Goal: Task Accomplishment & Management: Manage account settings

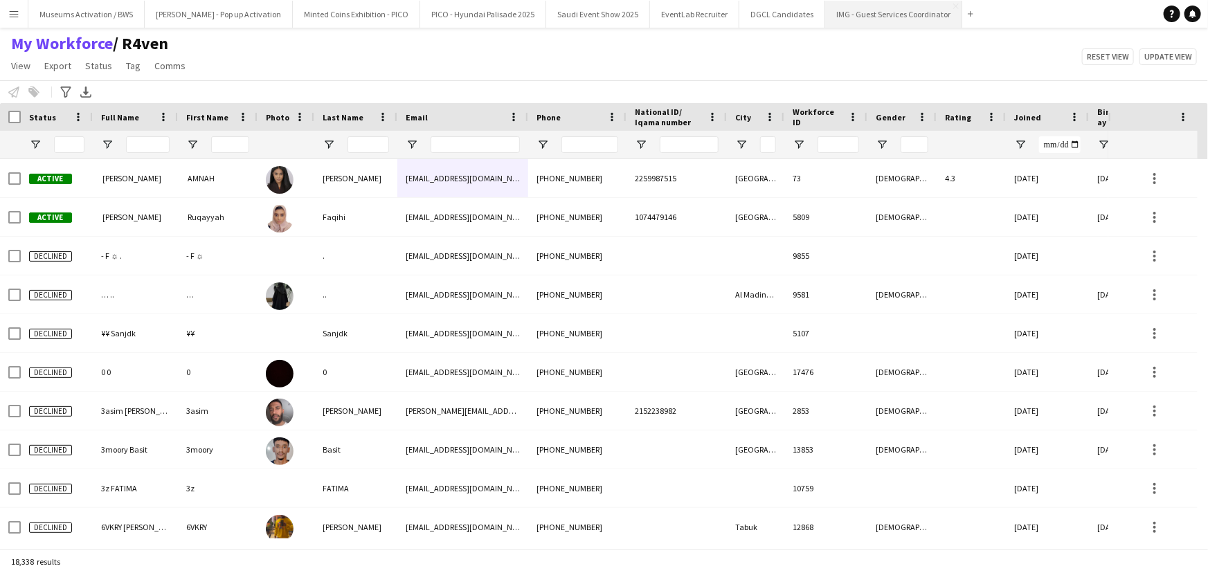
click at [859, 19] on button "IMG - Guest Services Coordinator Close" at bounding box center [893, 14] width 137 height 27
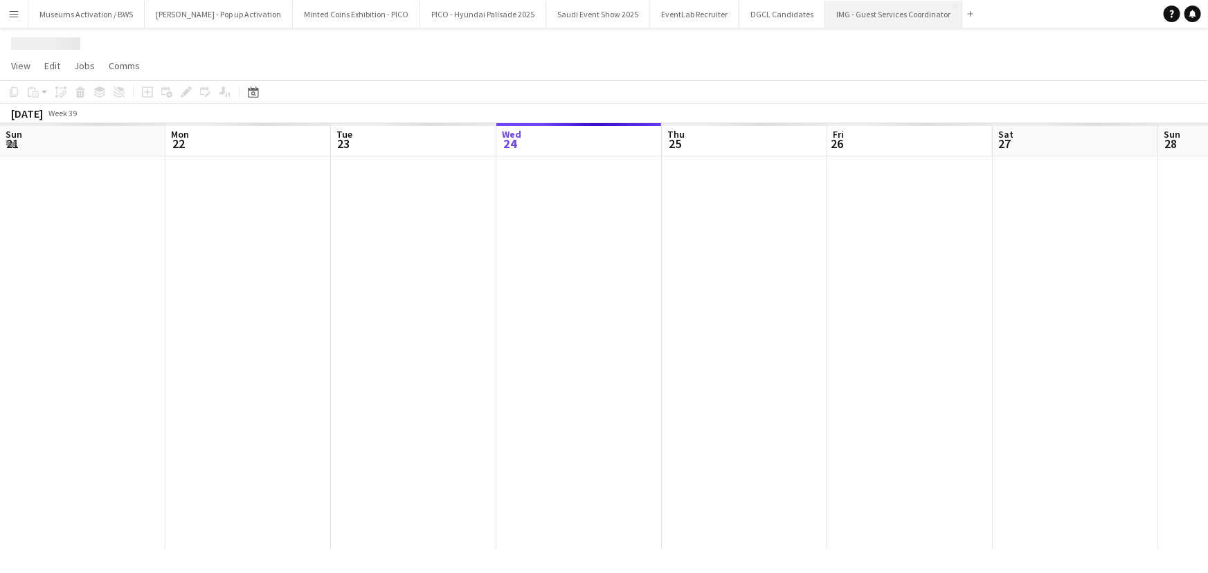
scroll to position [0, 331]
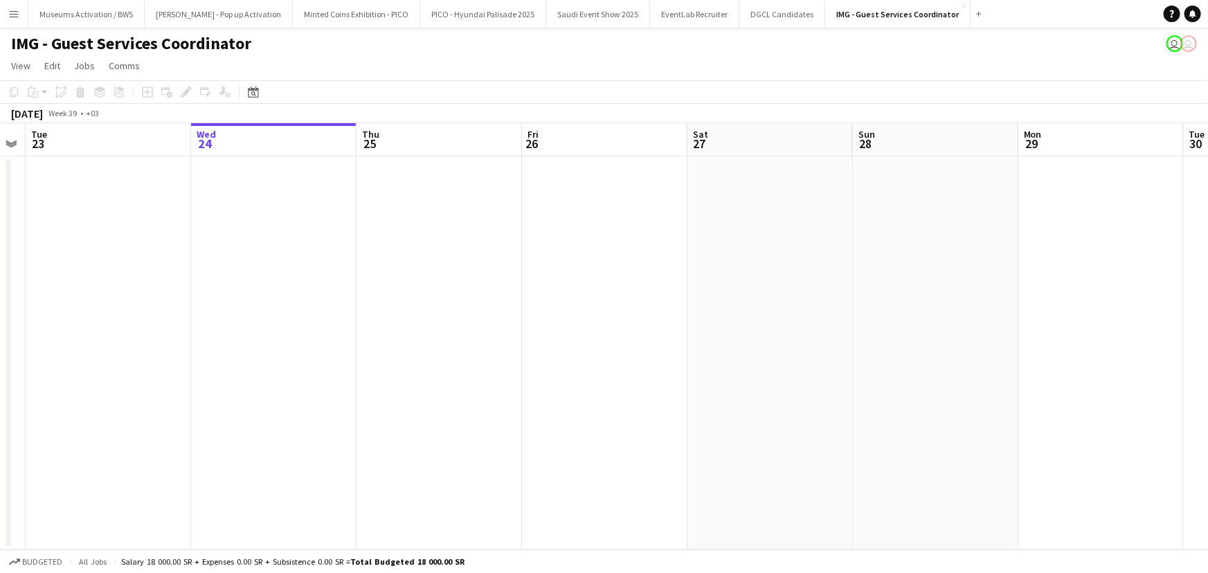
drag, startPoint x: 363, startPoint y: 264, endPoint x: 409, endPoint y: 260, distance: 46.6
click at [409, 260] on app-calendar-viewport "Sun 21 Mon 22 Tue 23 Wed 24 Thu 25 Fri 26 Sat 27 Sun 28 Mon 29 Tue 30 Wed 1 Thu…" at bounding box center [604, 336] width 1208 height 426
drag, startPoint x: 407, startPoint y: 219, endPoint x: 255, endPoint y: 217, distance: 152.3
click at [373, 218] on app-calendar-viewport "Sun 21 Mon 22 Tue 23 Wed 24 Thu 25 Fri 26 Sat 27 Sun 28 Mon 29 Tue 30 Wed 1 Thu…" at bounding box center [604, 336] width 1208 height 426
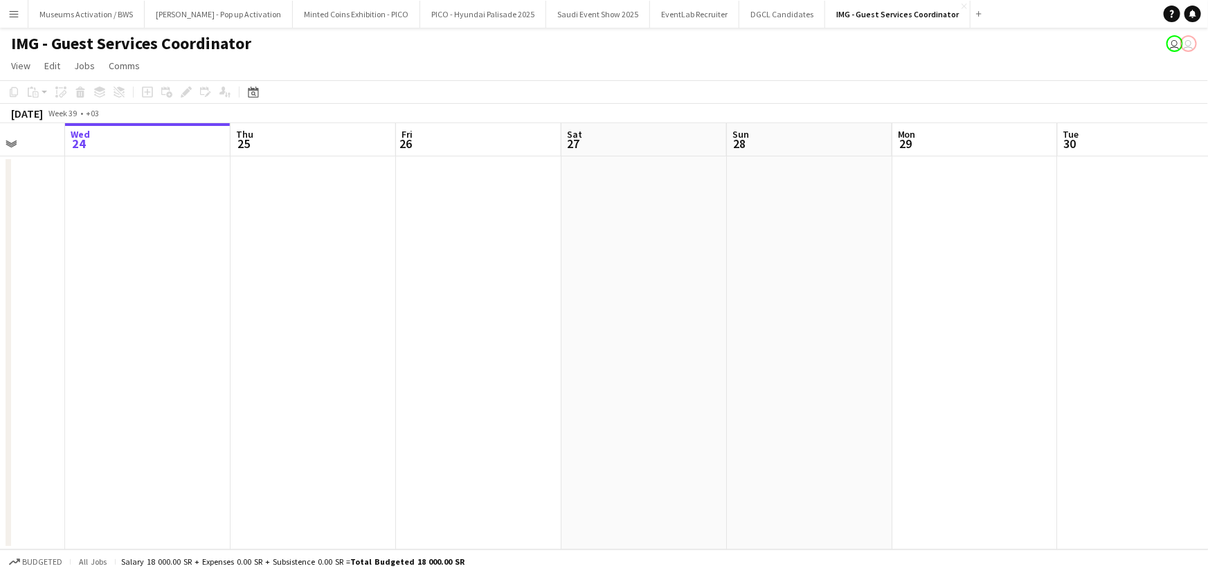
drag, startPoint x: 414, startPoint y: 229, endPoint x: 174, endPoint y: 237, distance: 239.7
click at [179, 237] on app-calendar-viewport "Sun 21 Mon 22 Tue 23 Wed 24 Thu 25 Fri 26 Sat 27 Sun 28 Mon 29 Tue 30 Wed 1 Thu…" at bounding box center [604, 336] width 1208 height 426
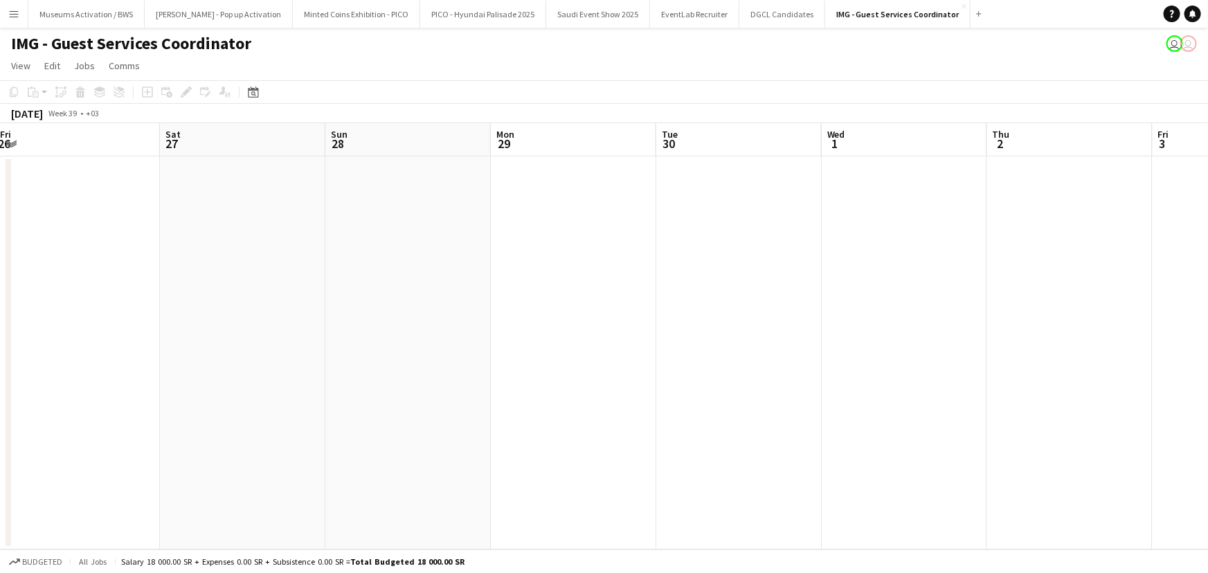
drag, startPoint x: 518, startPoint y: 245, endPoint x: 190, endPoint y: 253, distance: 327.6
click at [199, 253] on app-calendar-viewport "Tue 23 Wed 24 Thu 25 Fri 26 Sat 27 Sun 28 Mon 29 Tue 30 Wed 1 Thu 2 Fri 3 Sat 4…" at bounding box center [604, 336] width 1208 height 426
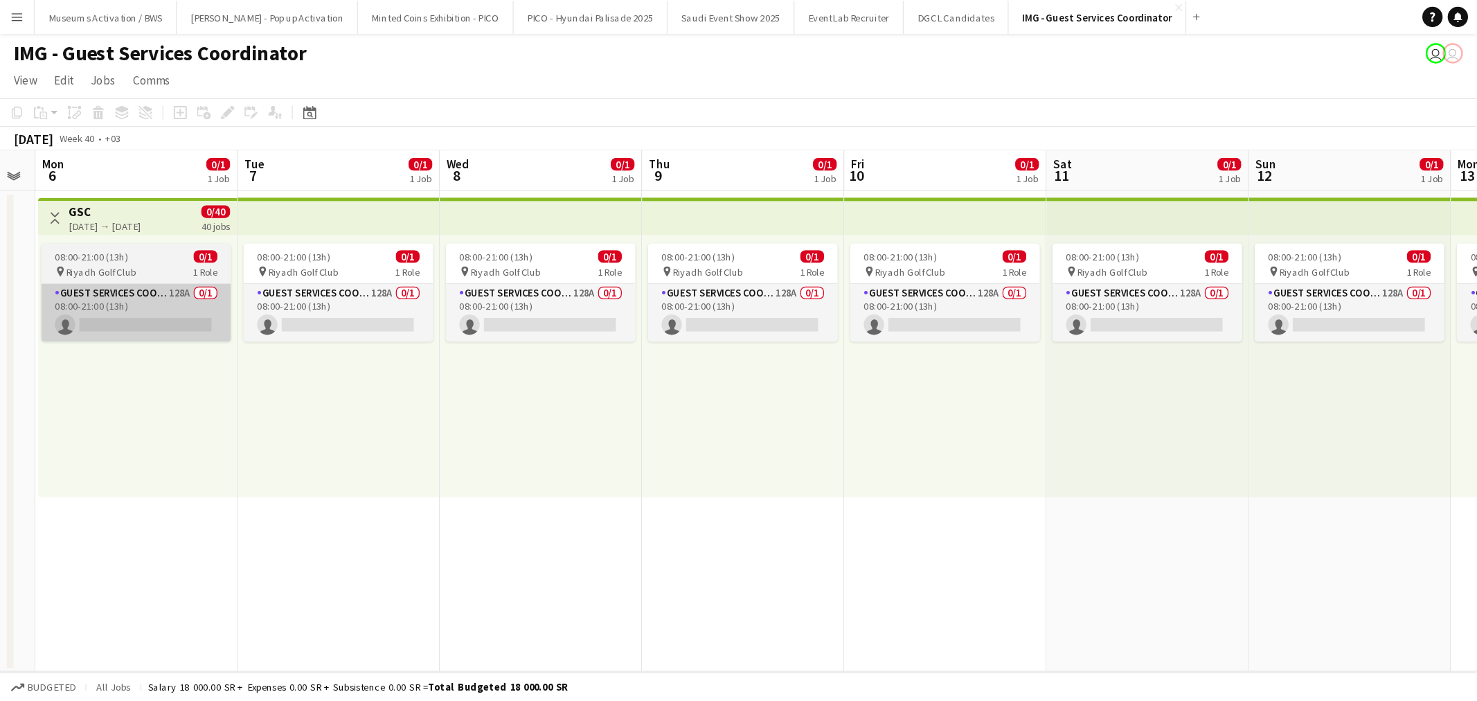
scroll to position [0, 467]
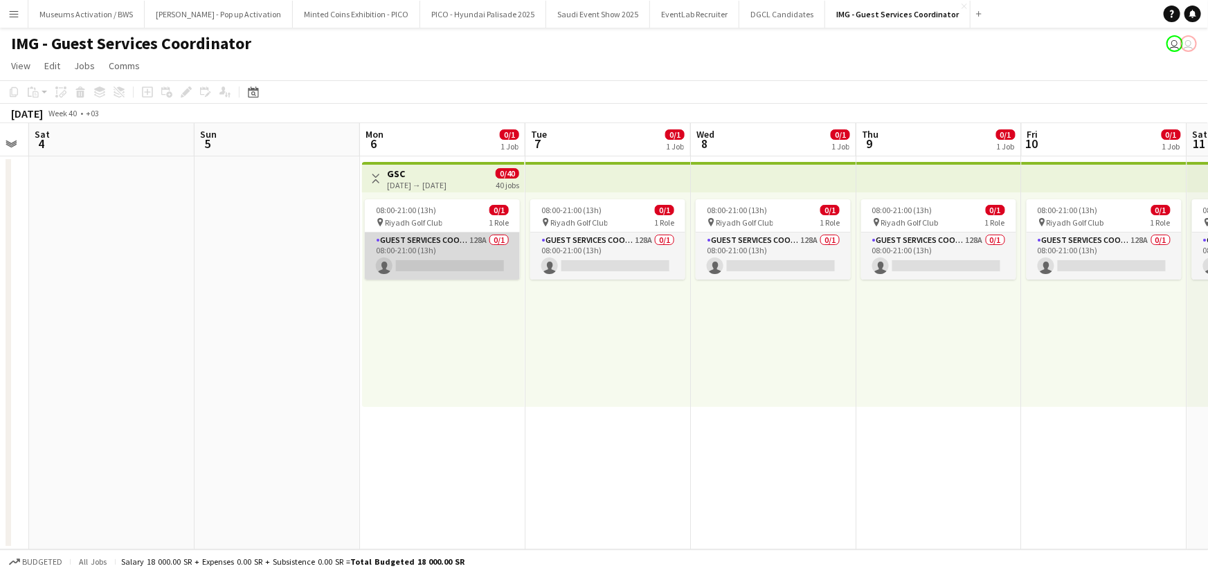
click at [436, 263] on app-card-role "Guest Services Coordinator 128A 0/1 08:00-21:00 (13h) single-neutral-actions" at bounding box center [442, 256] width 155 height 47
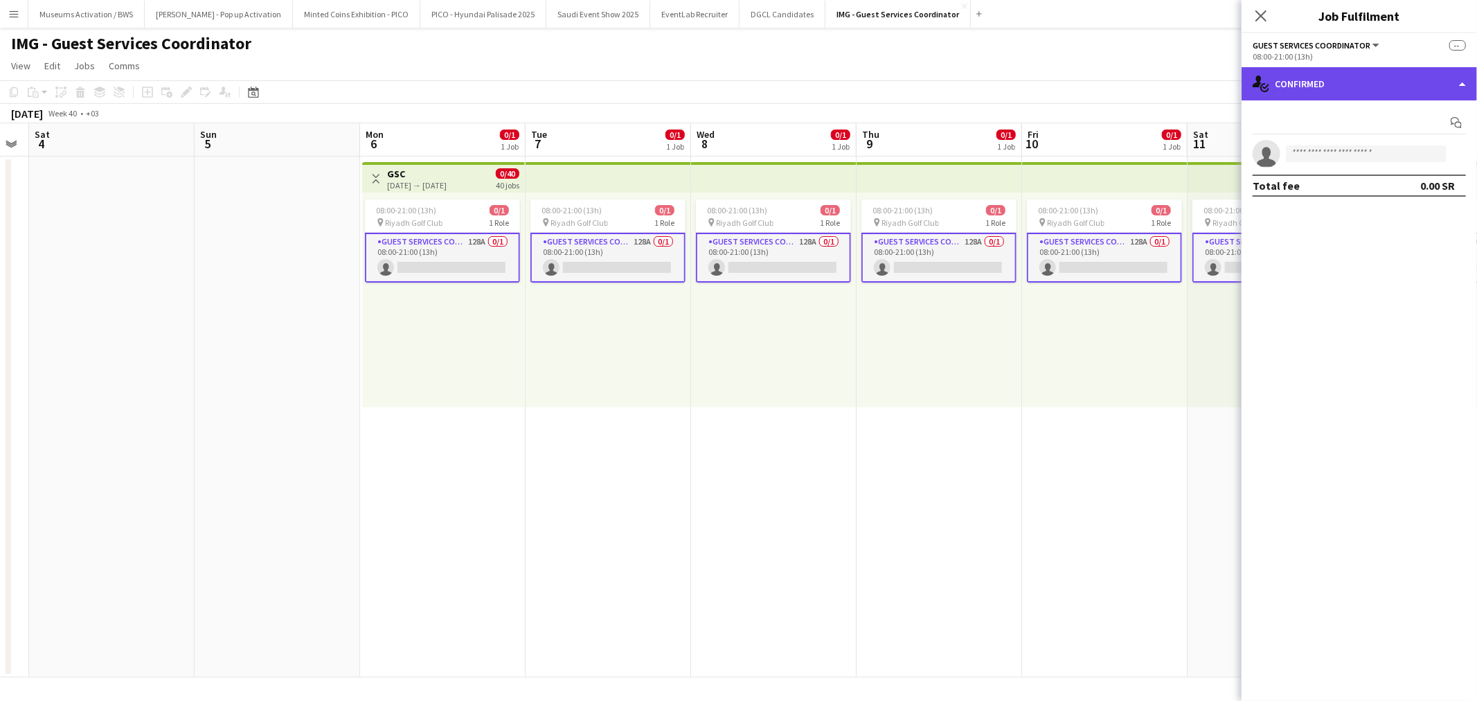
click at [886, 84] on div "single-neutral-actions-check-2 Confirmed" at bounding box center [1358, 83] width 235 height 33
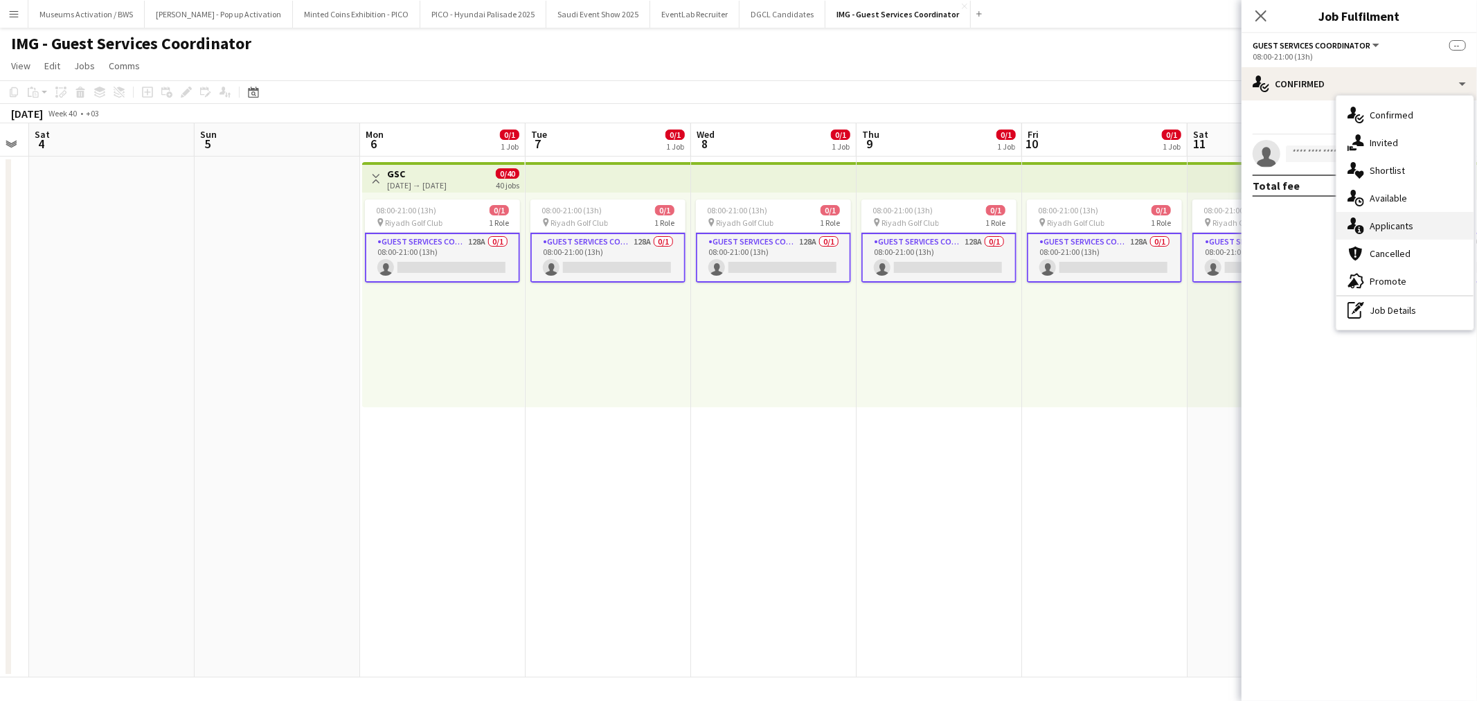
click at [886, 224] on icon "single-neutral-actions-information" at bounding box center [1355, 225] width 17 height 17
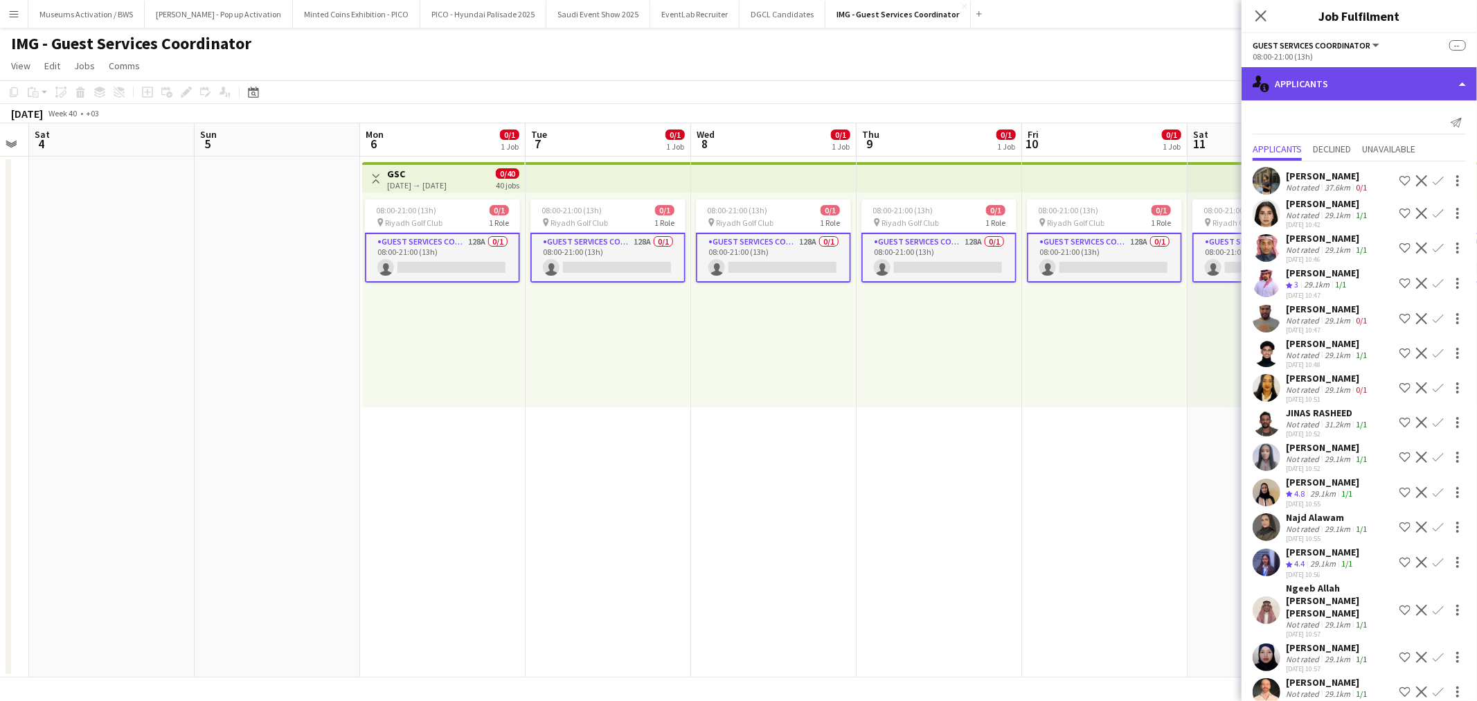
click at [886, 78] on div "single-neutral-actions-information Applicants" at bounding box center [1358, 83] width 235 height 33
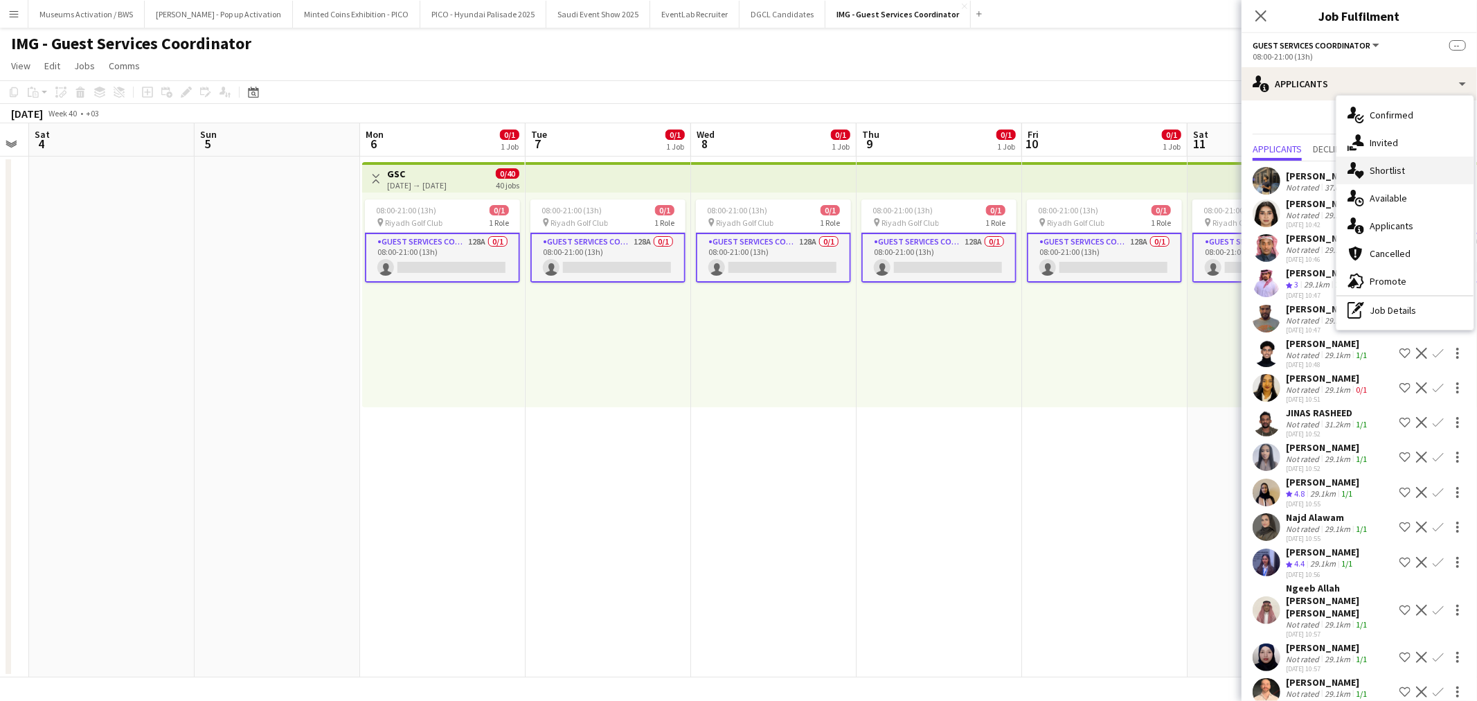
click at [886, 168] on span "Shortlist" at bounding box center [1386, 170] width 35 height 12
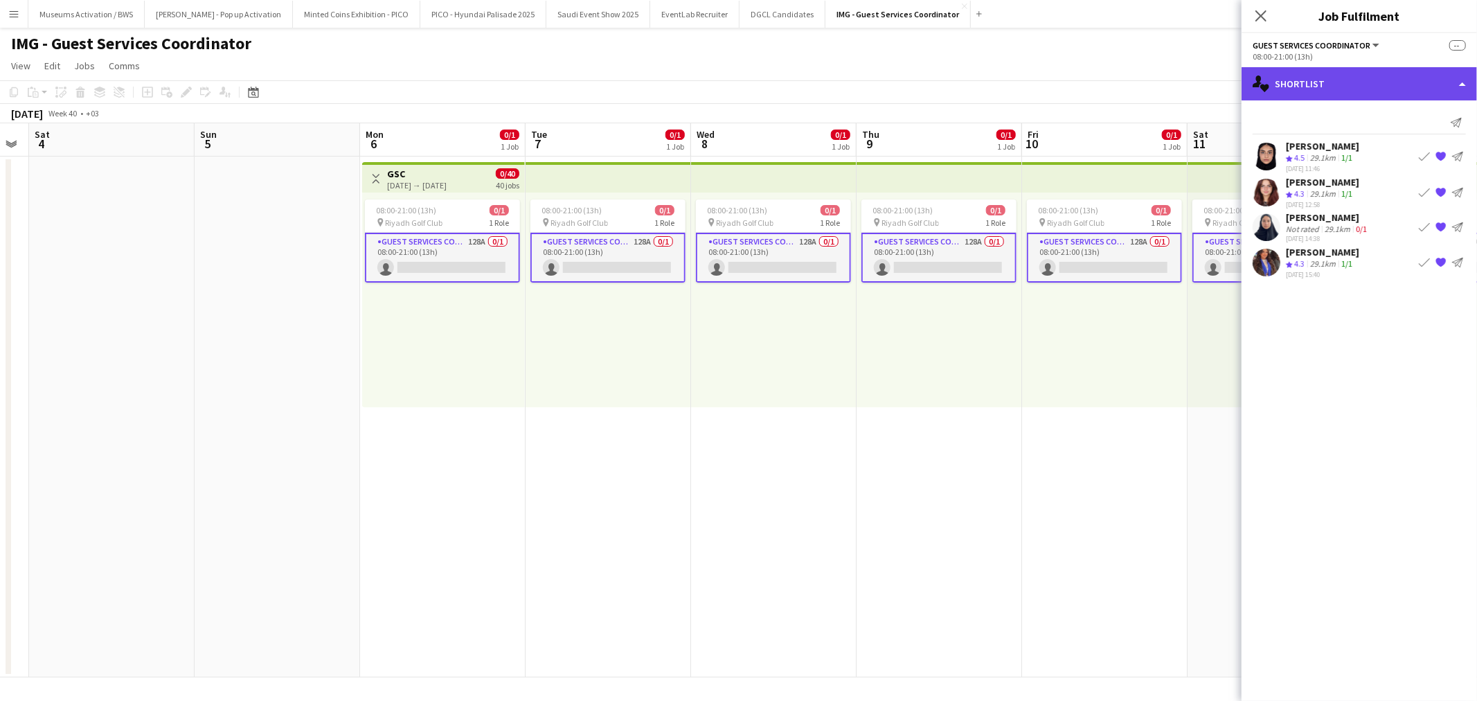
click at [886, 93] on div "single-neutral-actions-heart Shortlist" at bounding box center [1358, 83] width 235 height 33
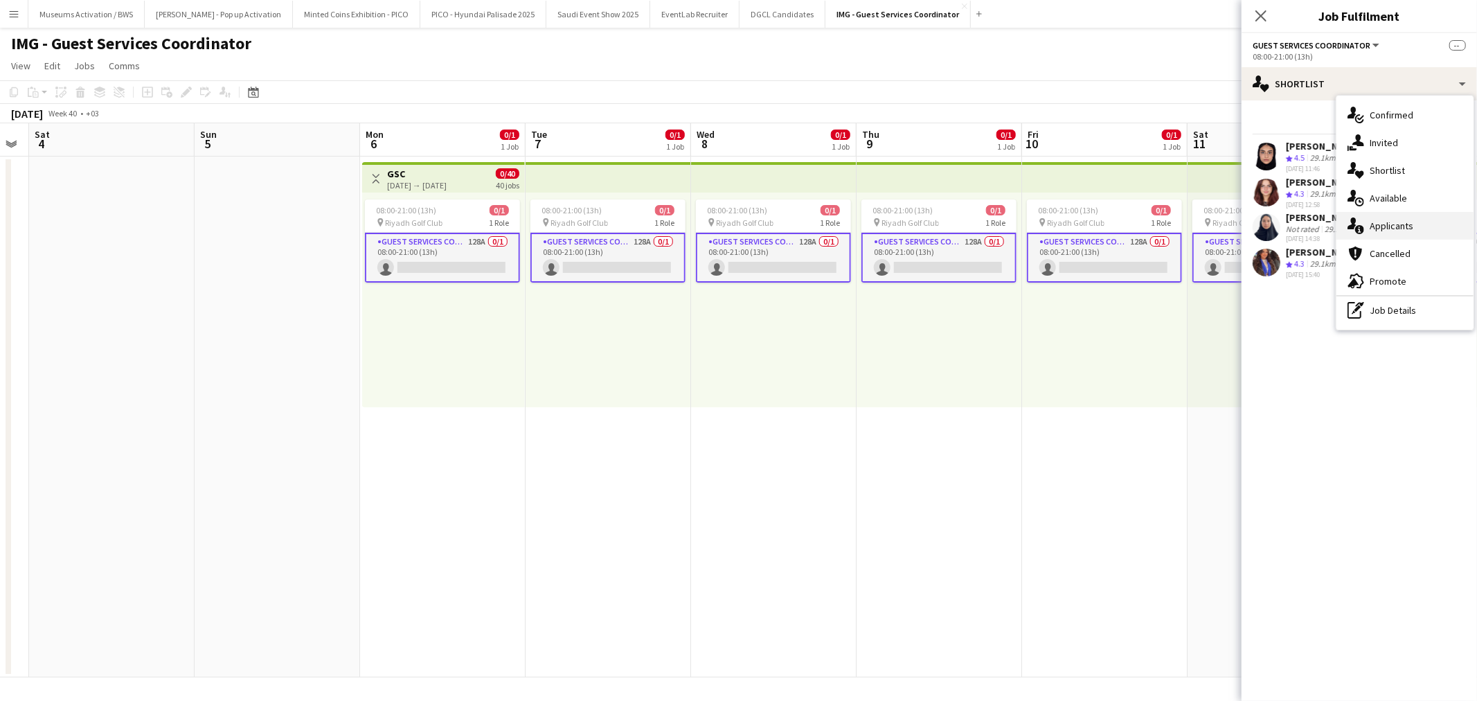
click at [886, 231] on div "single-neutral-actions-information Applicants" at bounding box center [1404, 226] width 137 height 28
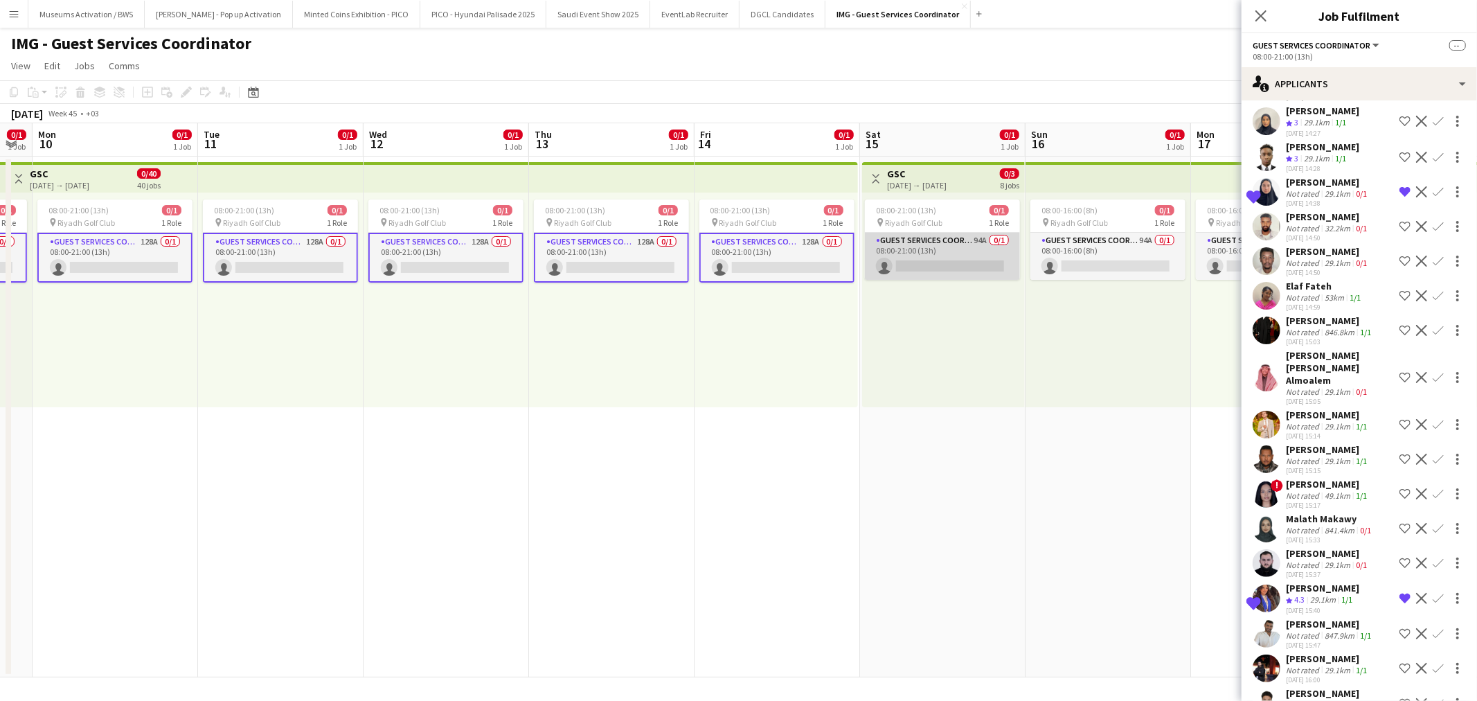
scroll to position [0, 343]
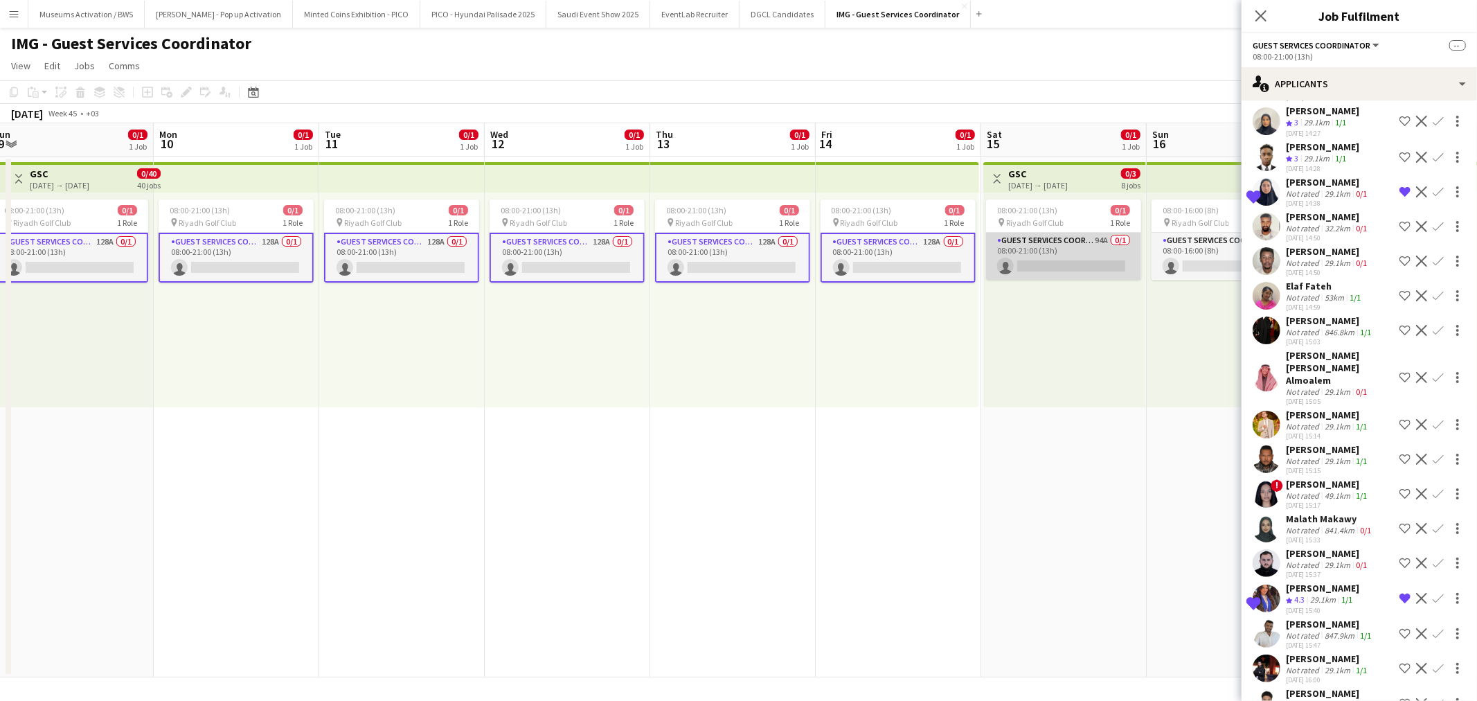
click at [886, 258] on app-card-role "Guest Services Coordinator 94A 0/1 08:00-21:00 (13h) single-neutral-actions" at bounding box center [1063, 256] width 155 height 47
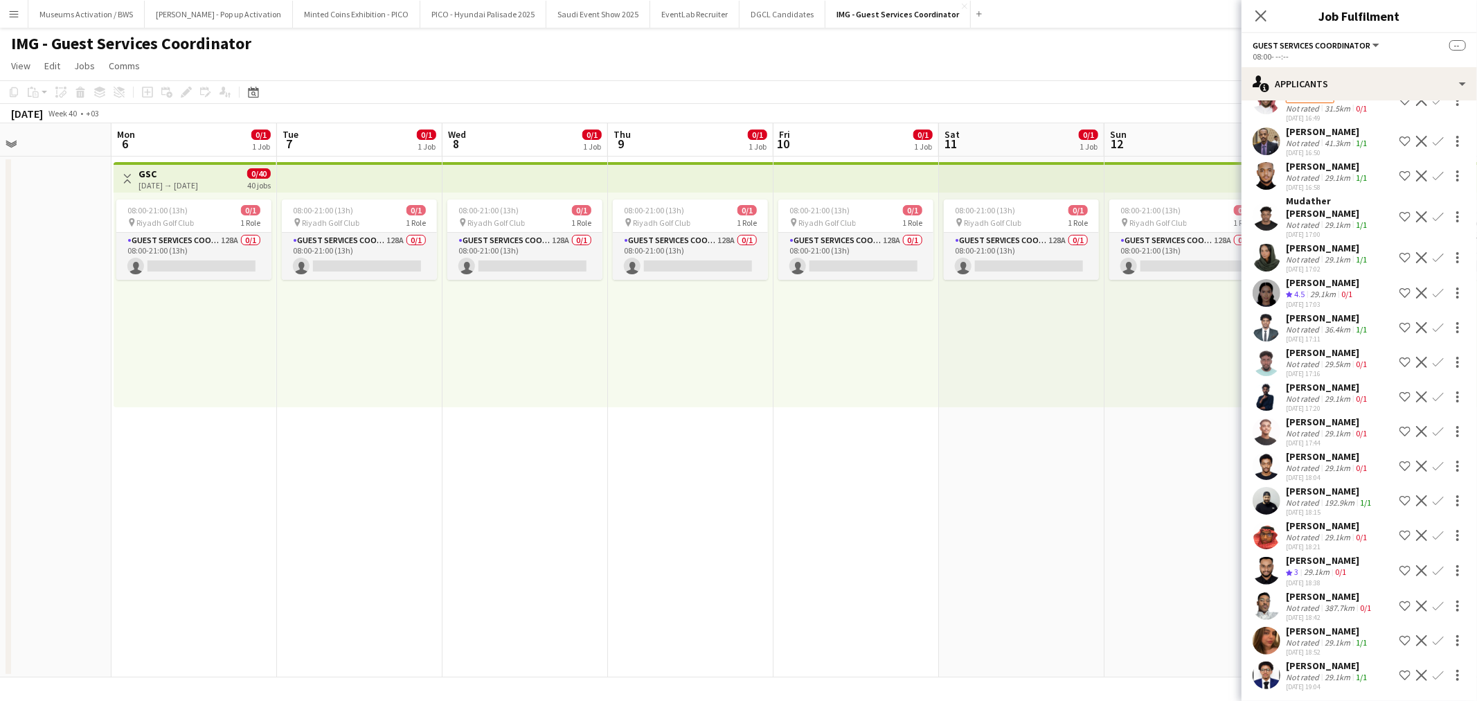
scroll to position [0, 551]
click at [212, 267] on app-card-role "Guest Services Coordinator 128A 0/1 08:00-21:00 (13h) single-neutral-actions" at bounding box center [193, 256] width 155 height 47
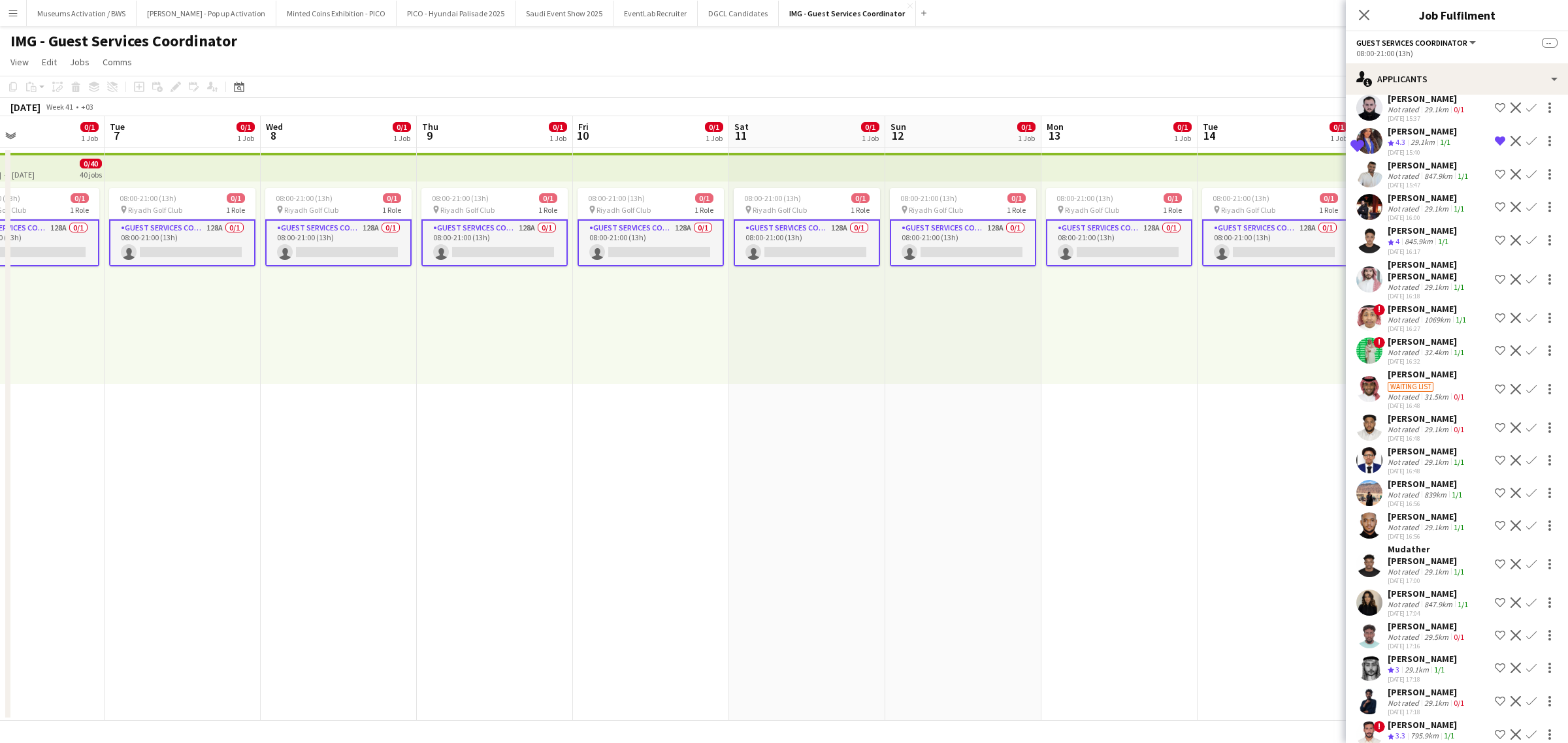
scroll to position [3346, 0]
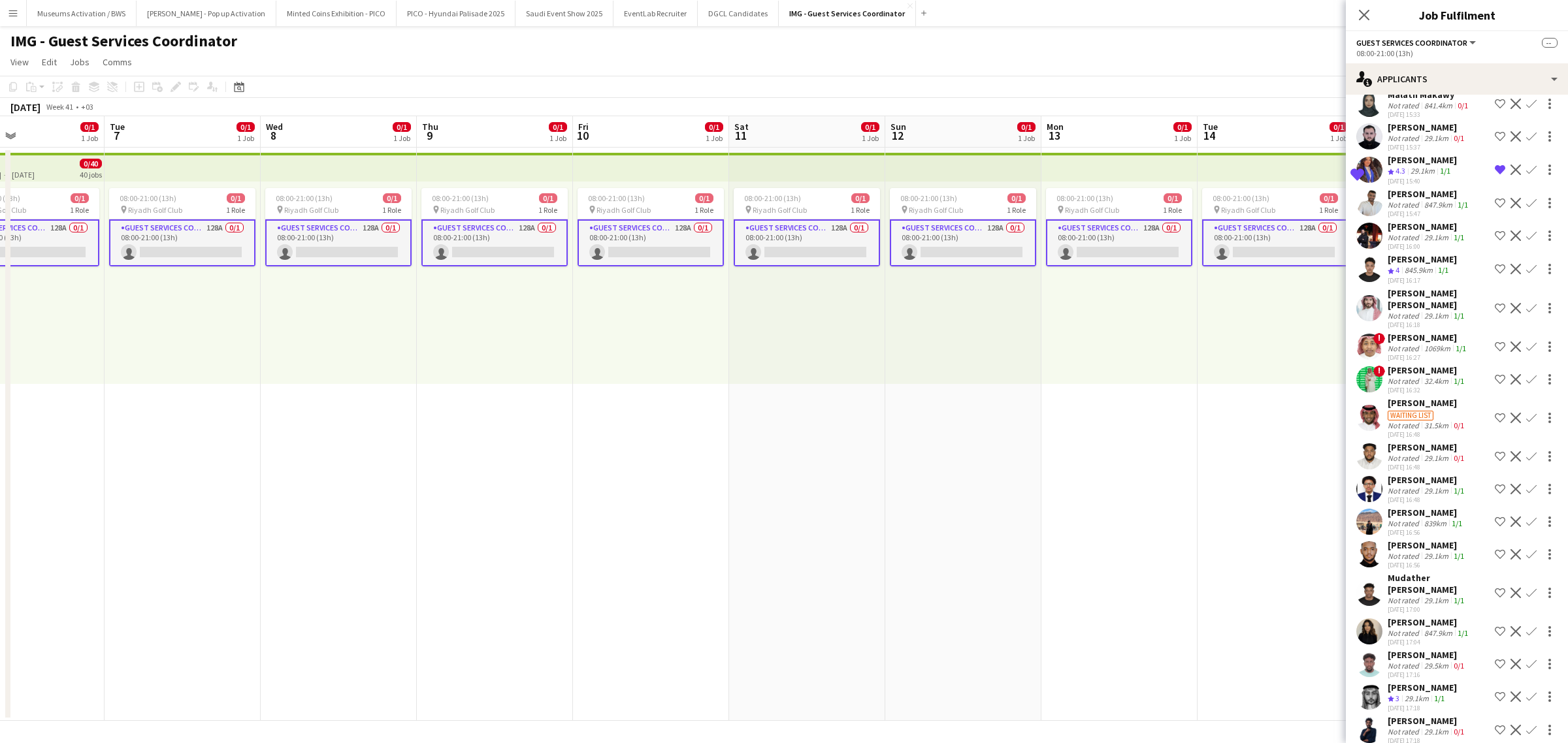
click at [836, 373] on div "[PERSON_NAME]" at bounding box center [1427, 370] width 79 height 11
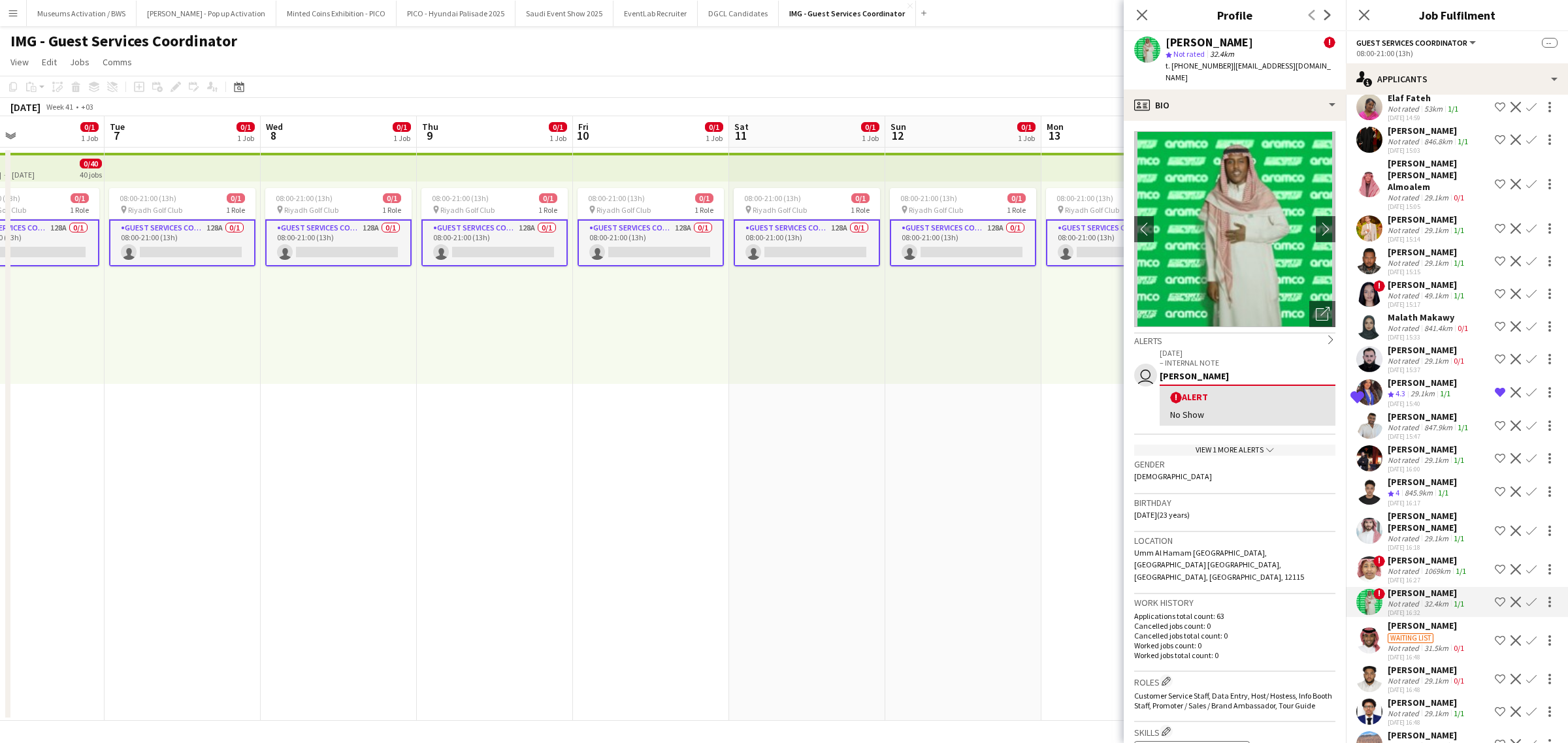
scroll to position [3101, 0]
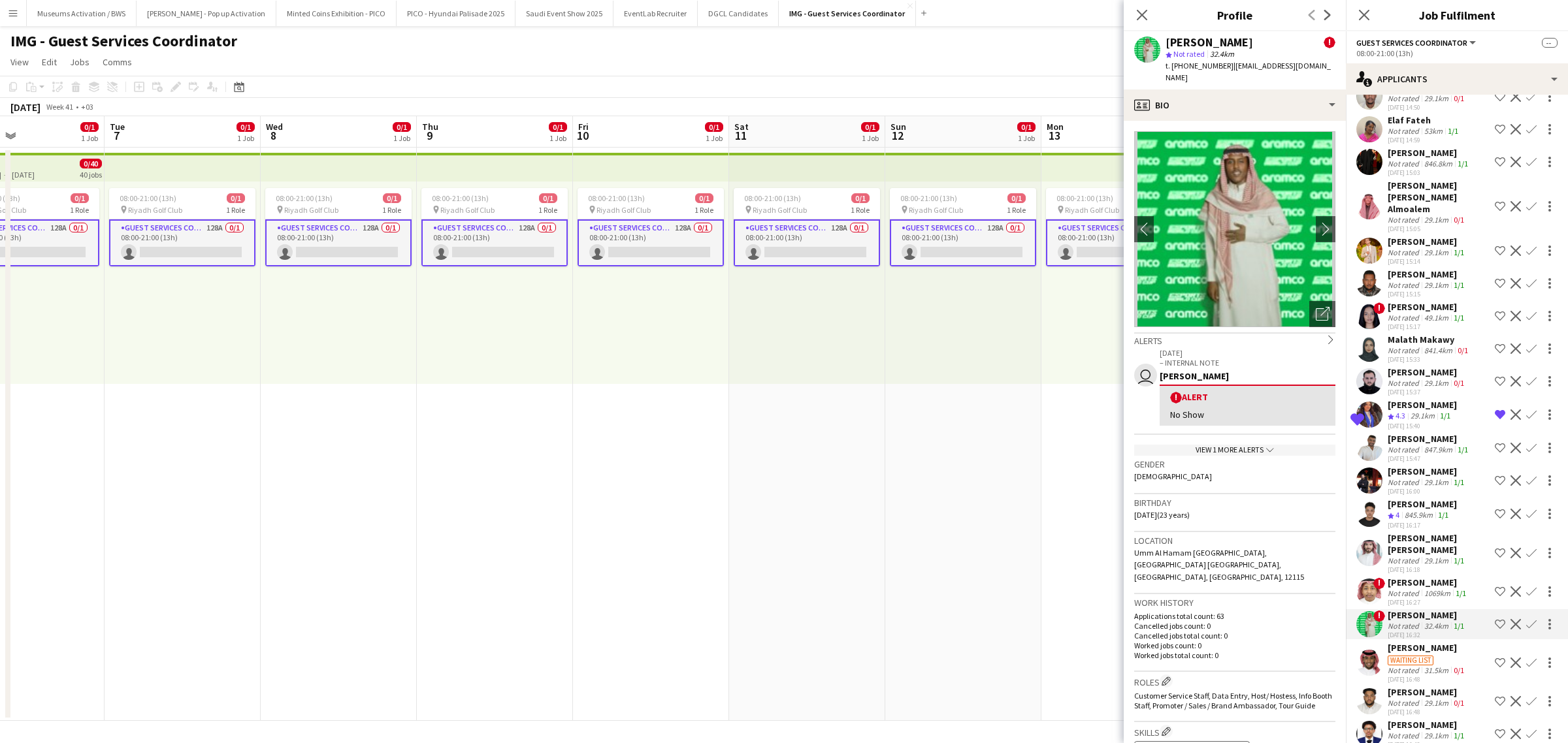
click at [836, 388] on app-date-cell "08:00-21:00 (13h) 0/1 pin Riyadh Golf Club 1 Role Guest Services Coordinator 12…" at bounding box center [962, 434] width 156 height 573
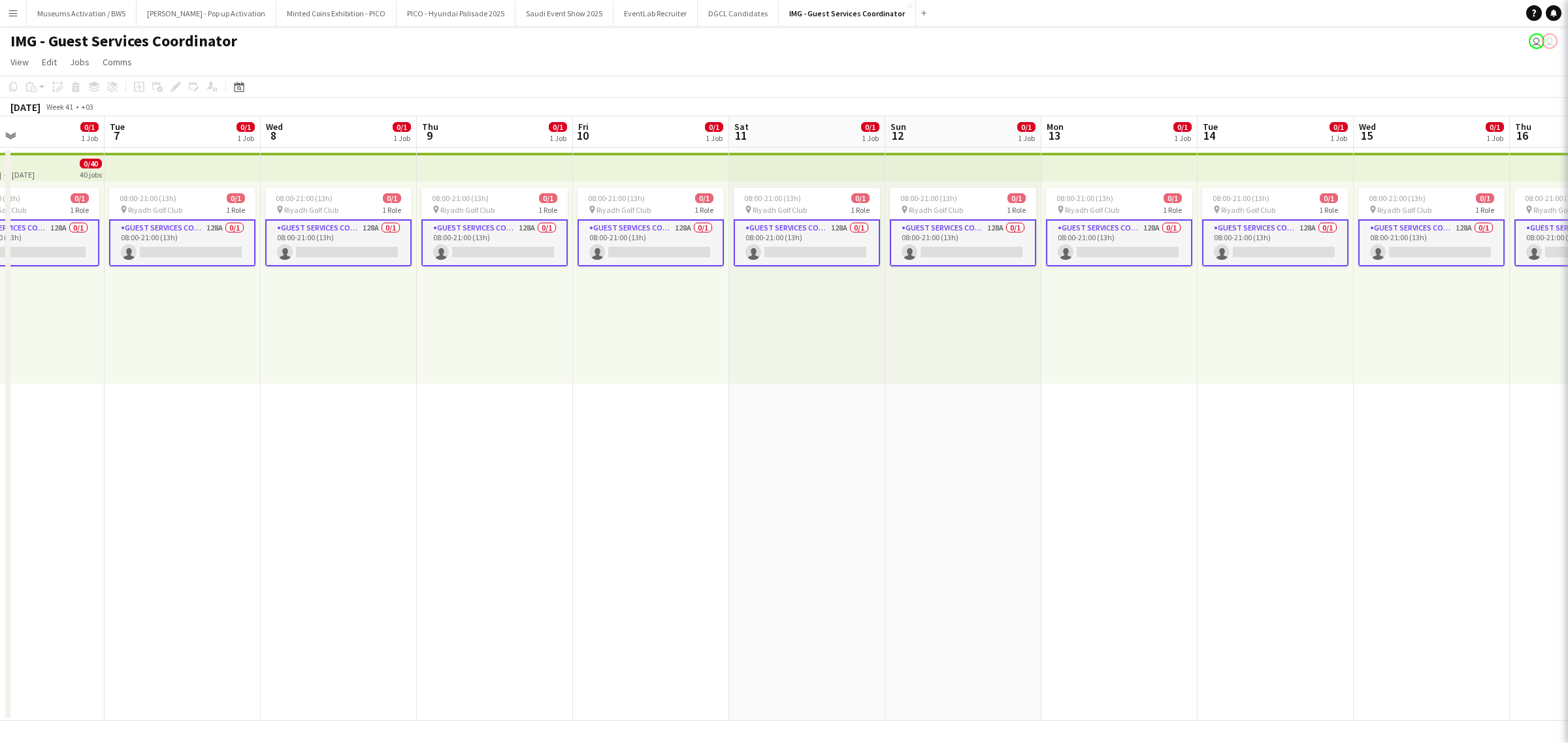
scroll to position [0, 0]
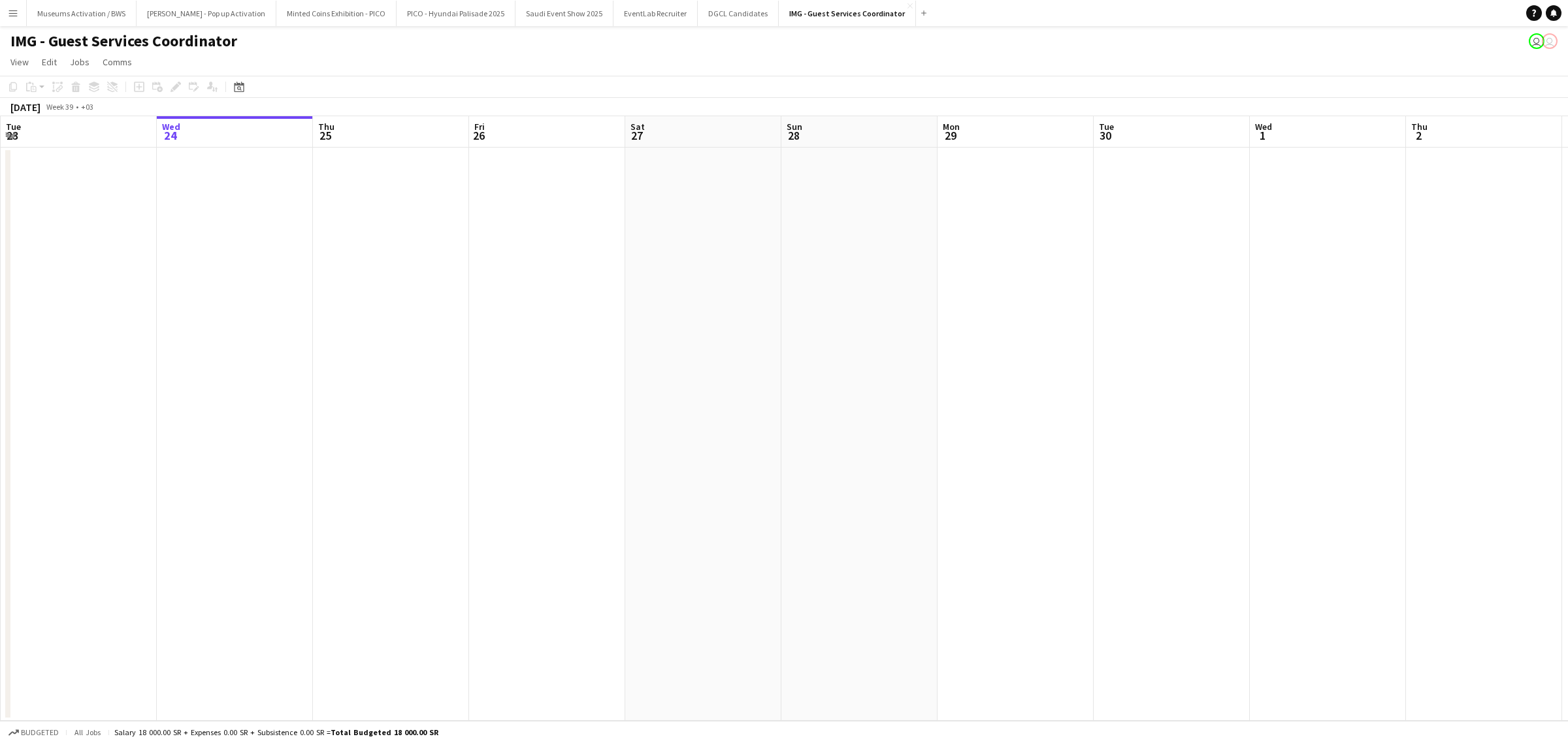
click at [713, 294] on app-calendar-viewport "Sun 21 Mon 22 Tue 23 Wed 24 Thu 25 Fri 26 Sat 27 Sun 28 Mon 29 Tue 30 Wed 1 Thu…" at bounding box center [784, 418] width 1568 height 604
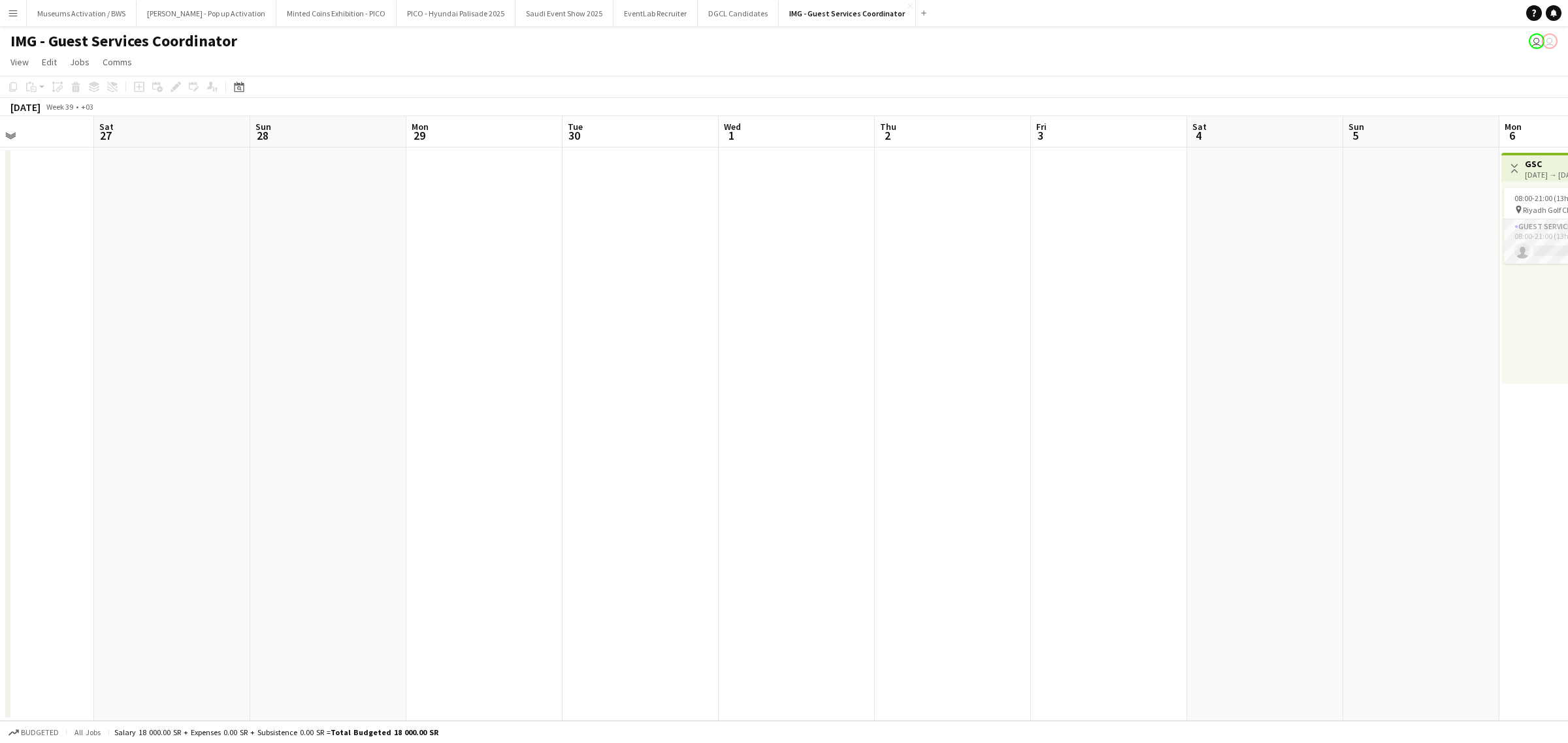
drag, startPoint x: 1092, startPoint y: 308, endPoint x: 477, endPoint y: 304, distance: 615.0
click at [692, 296] on app-calendar-viewport "Tue 23 Wed 24 Thu 25 Fri 26 Sat 27 Sun 28 Mon 29 Tue 30 Wed 1 Thu 2 Fri 3 Sat 4…" at bounding box center [784, 418] width 1568 height 604
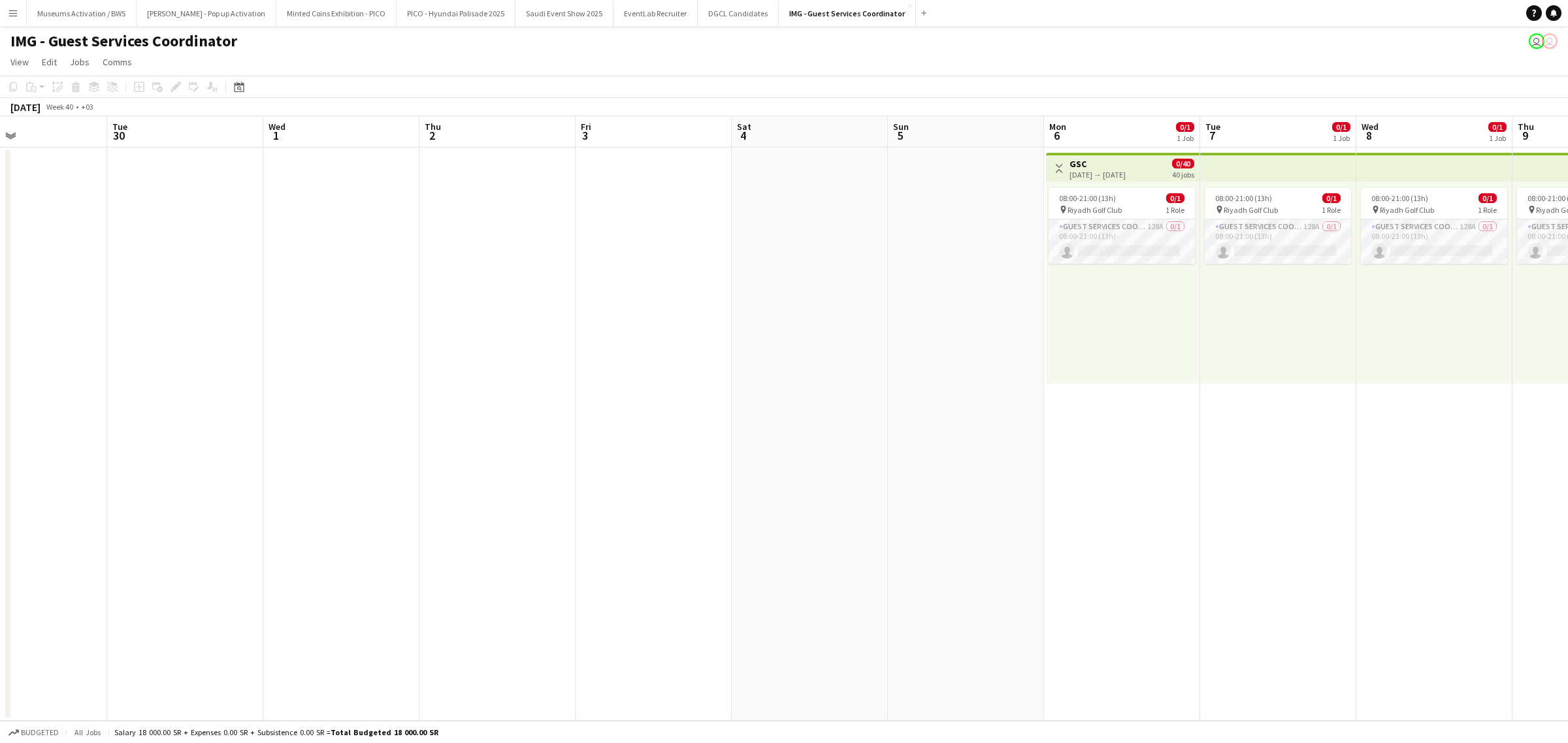
drag, startPoint x: 738, startPoint y: 269, endPoint x: 588, endPoint y: 272, distance: 150.0
click at [556, 269] on app-calendar-viewport "Sat 27 Sun 28 Mon 29 Tue 30 Wed 1 Thu 2 Fri 3 Sat 4 Sun 5 Mon 6 0/1 1 Job Tue 7…" at bounding box center [784, 418] width 1568 height 604
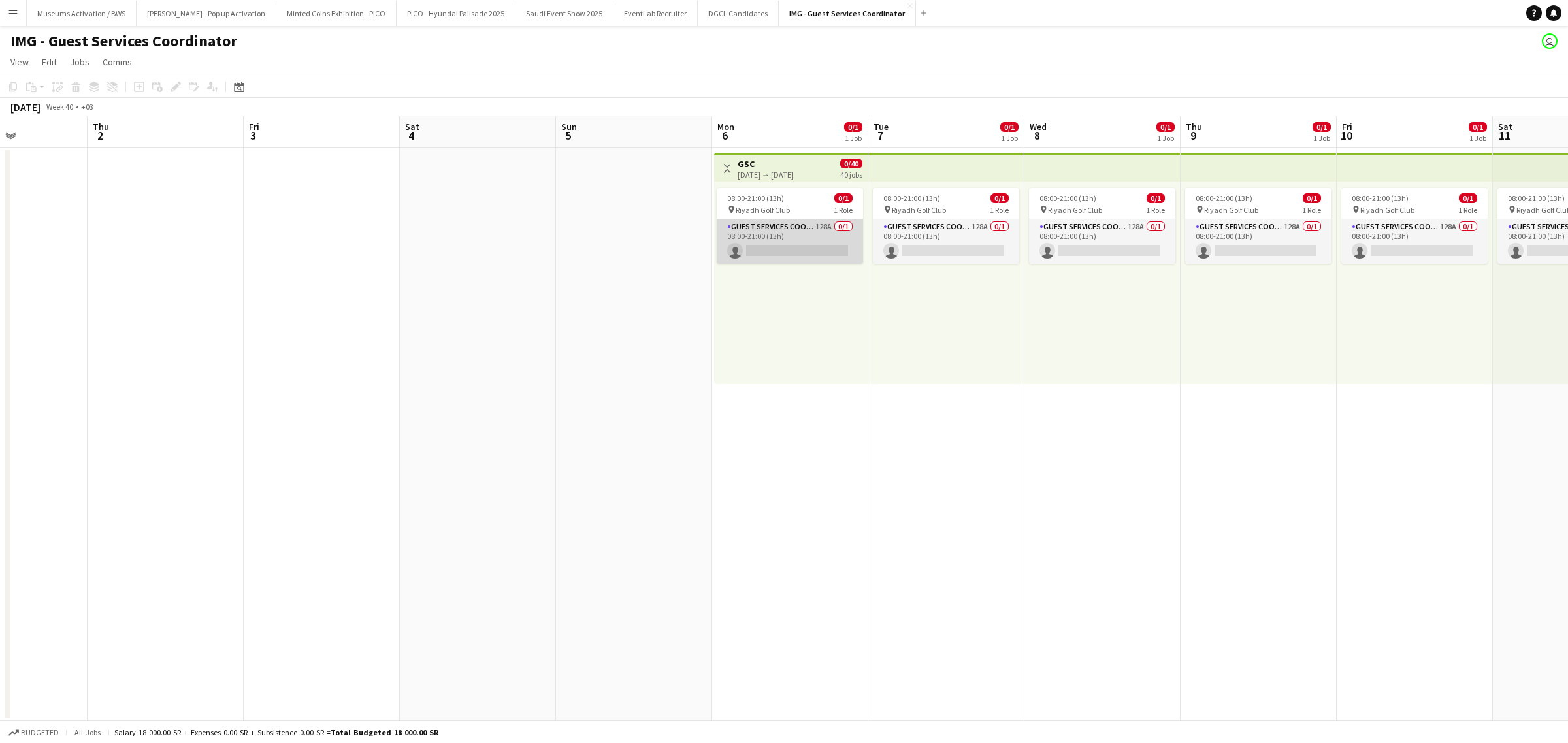
click at [756, 249] on app-card-role "Guest Services Coordinator 128A 0/1 08:00-21:00 (13h) single-neutral-actions" at bounding box center [790, 241] width 146 height 44
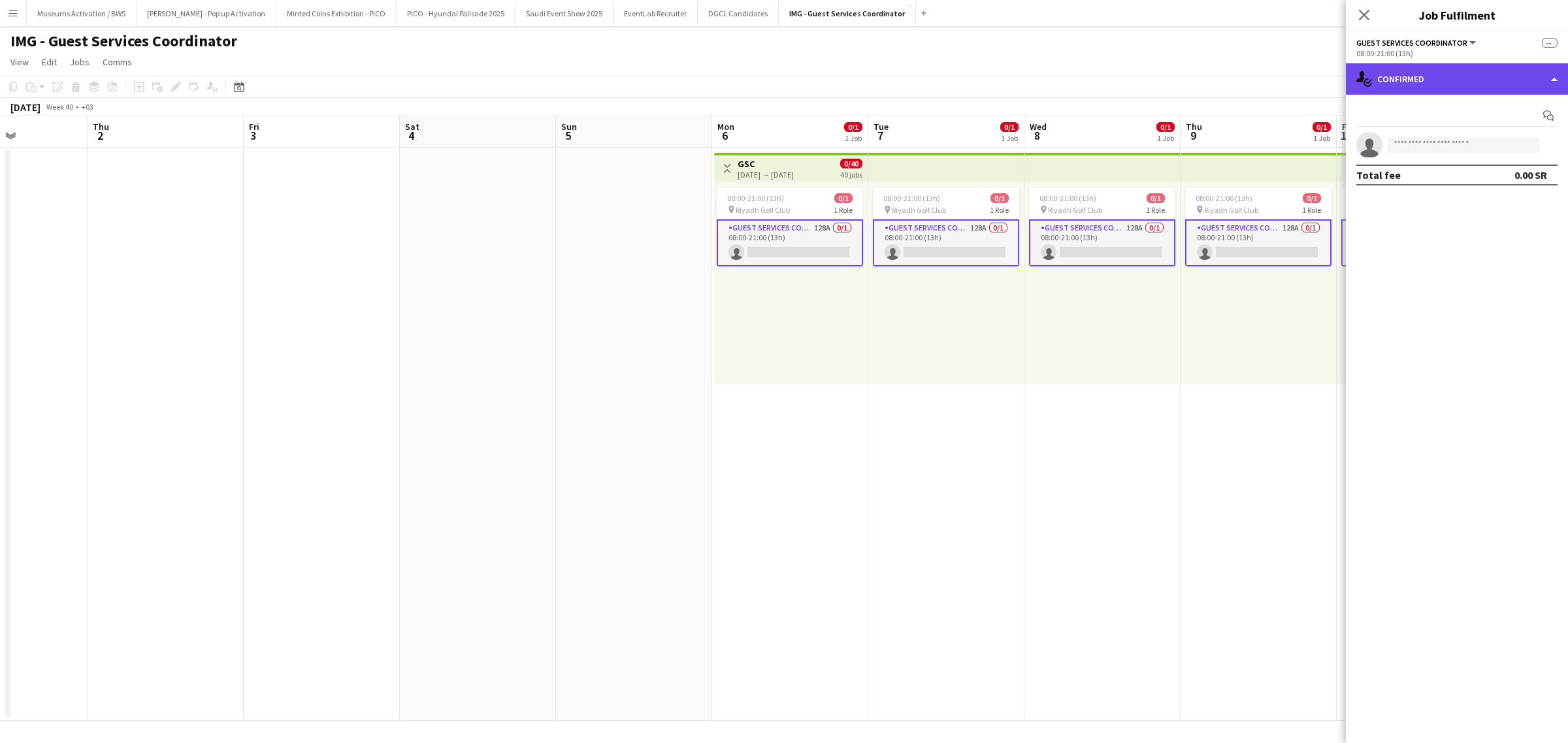
click at [1393, 80] on div "single-neutral-actions-check-2 Confirmed" at bounding box center [1456, 78] width 222 height 31
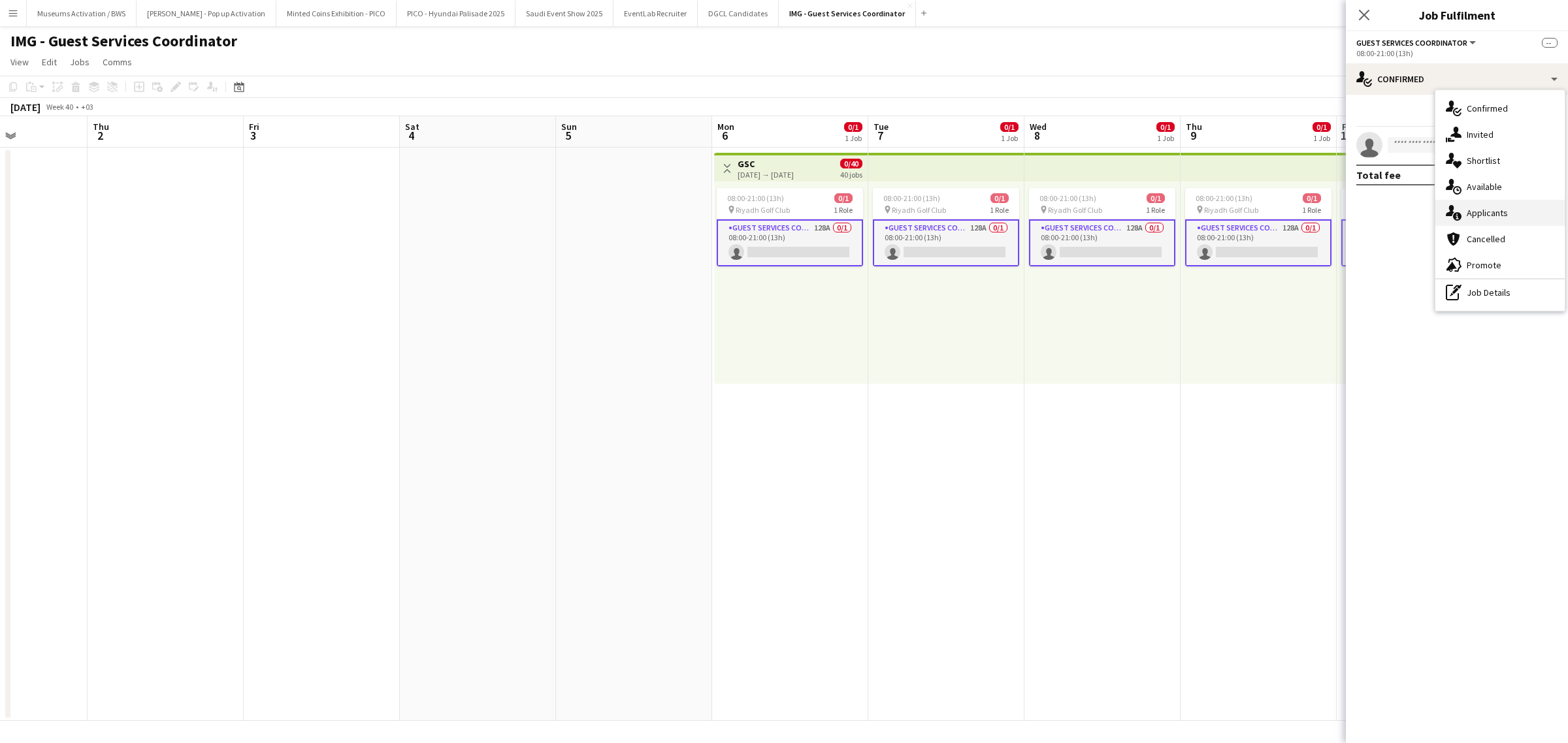
click at [1470, 217] on span "Applicants" at bounding box center [1487, 212] width 42 height 11
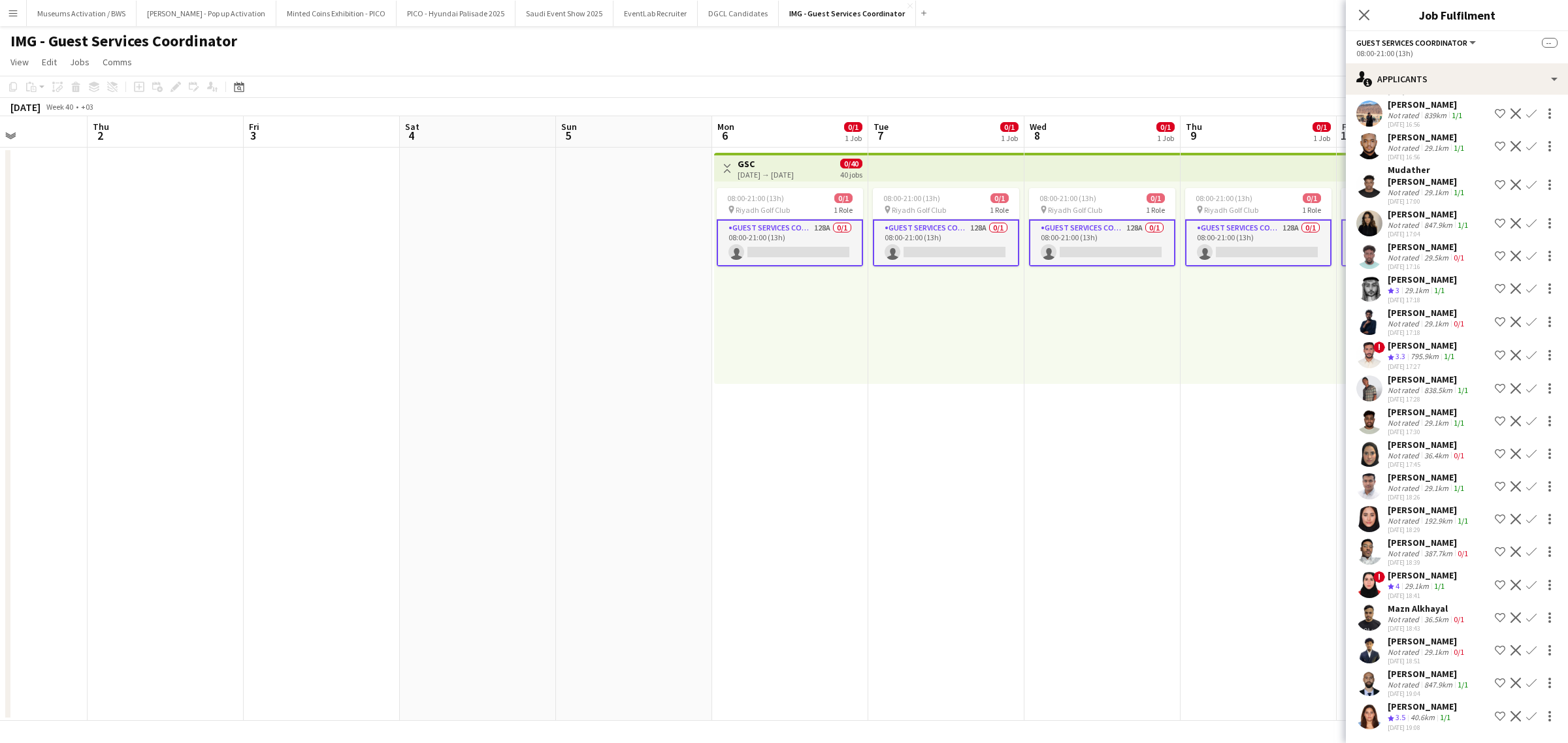
scroll to position [3673, 0]
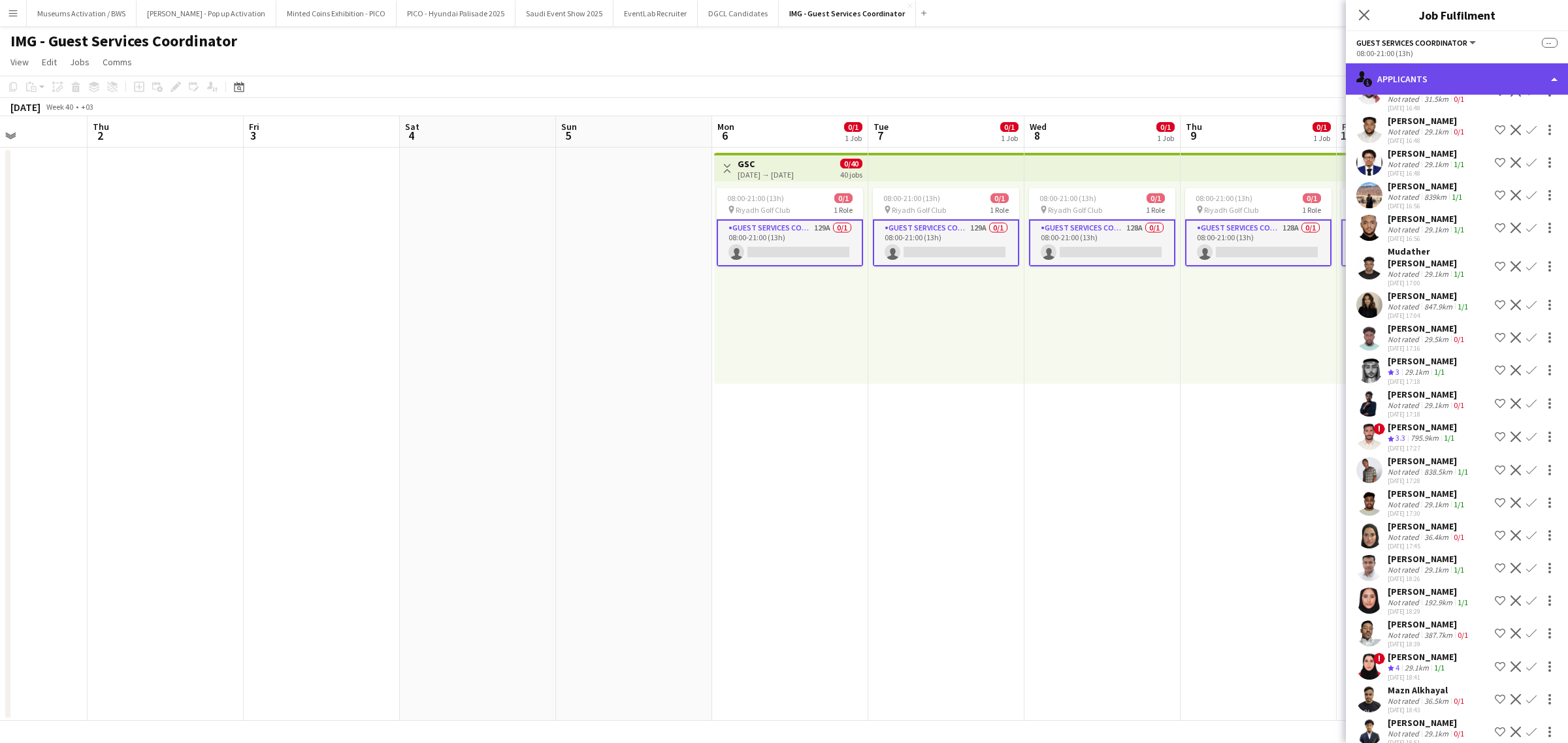
click at [1442, 76] on div "single-neutral-actions-information Applicants" at bounding box center [1456, 78] width 222 height 31
click at [1459, 82] on div "single-neutral-actions-information Applicants" at bounding box center [1456, 78] width 222 height 31
click at [1458, 86] on div "single-neutral-actions-information Applicants" at bounding box center [1456, 78] width 222 height 31
click at [1510, 78] on div "single-neutral-actions-information Applicants" at bounding box center [1456, 78] width 222 height 31
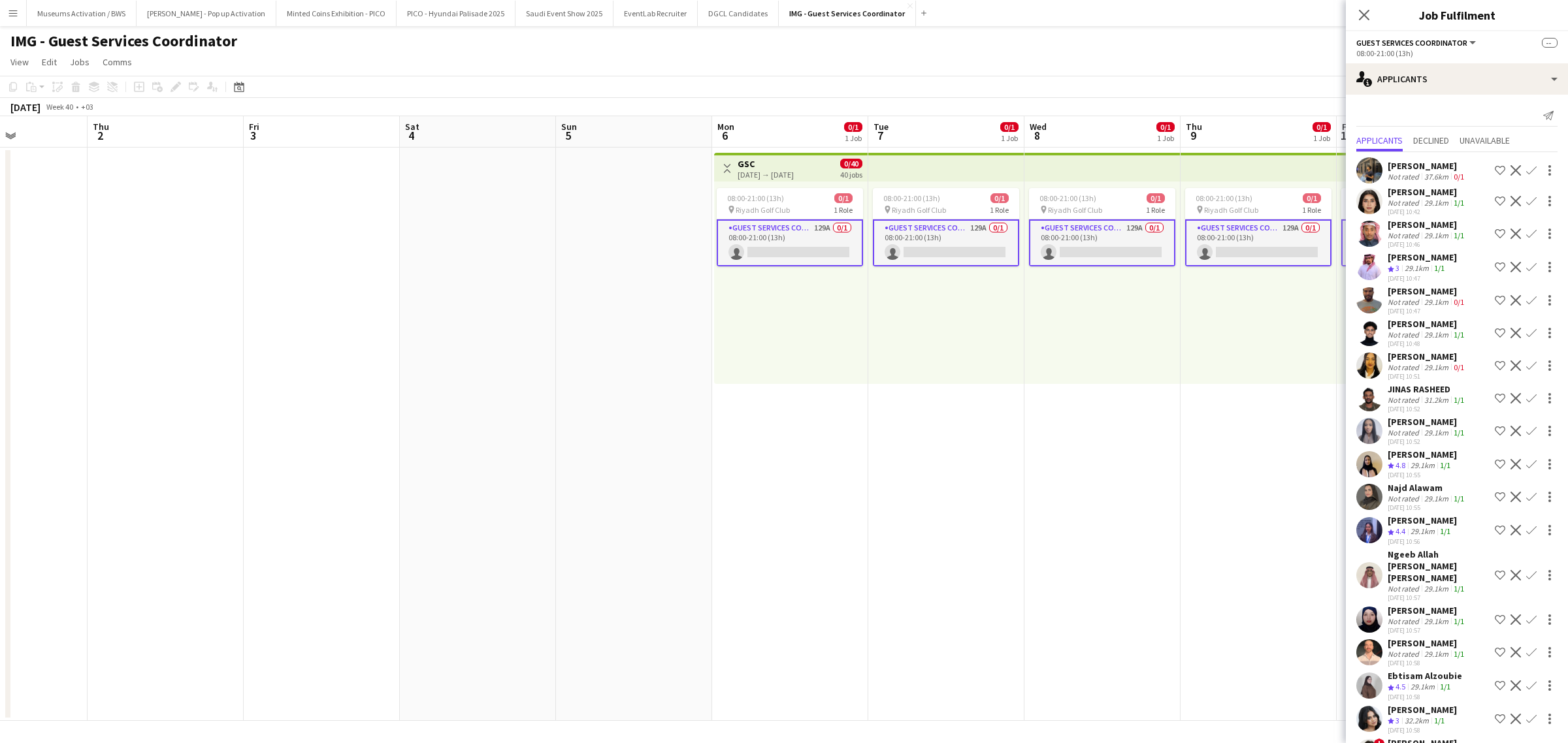
drag, startPoint x: 1173, startPoint y: 261, endPoint x: 1109, endPoint y: 428, distance: 178.8
click at [1109, 422] on app-calendar-viewport "Mon 29 Tue 30 Wed 1 Thu 2 Fri 3 Sat 4 Sun 5 Mon 6 0/1 1 Job Tue 7 0/1 1 Job Wed…" at bounding box center [784, 418] width 1568 height 604
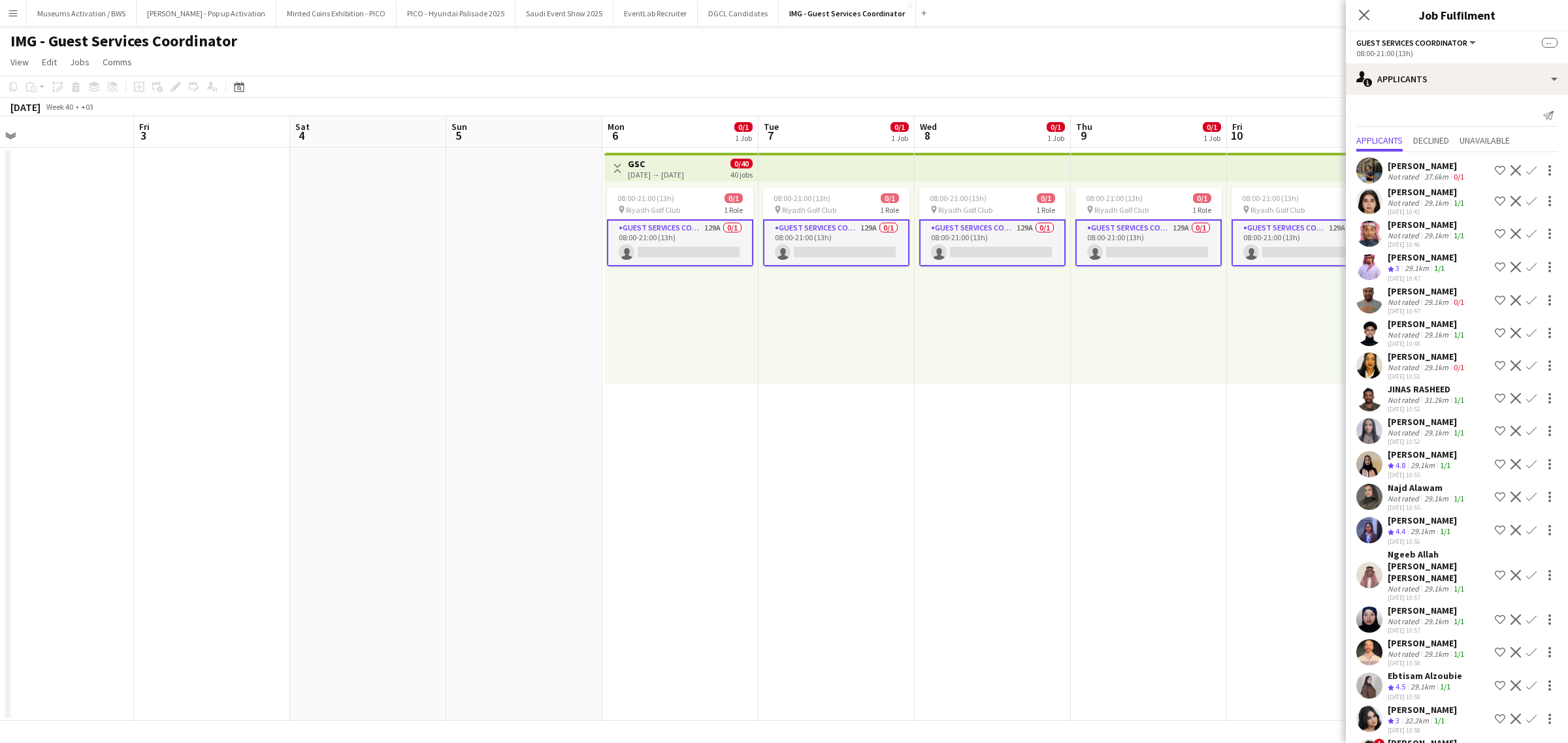
click at [726, 354] on div "08:00-21:00 (13h) 0/1 pin Riyadh Golf Club 1 Role Guest Services Coordinator 12…" at bounding box center [680, 282] width 154 height 203
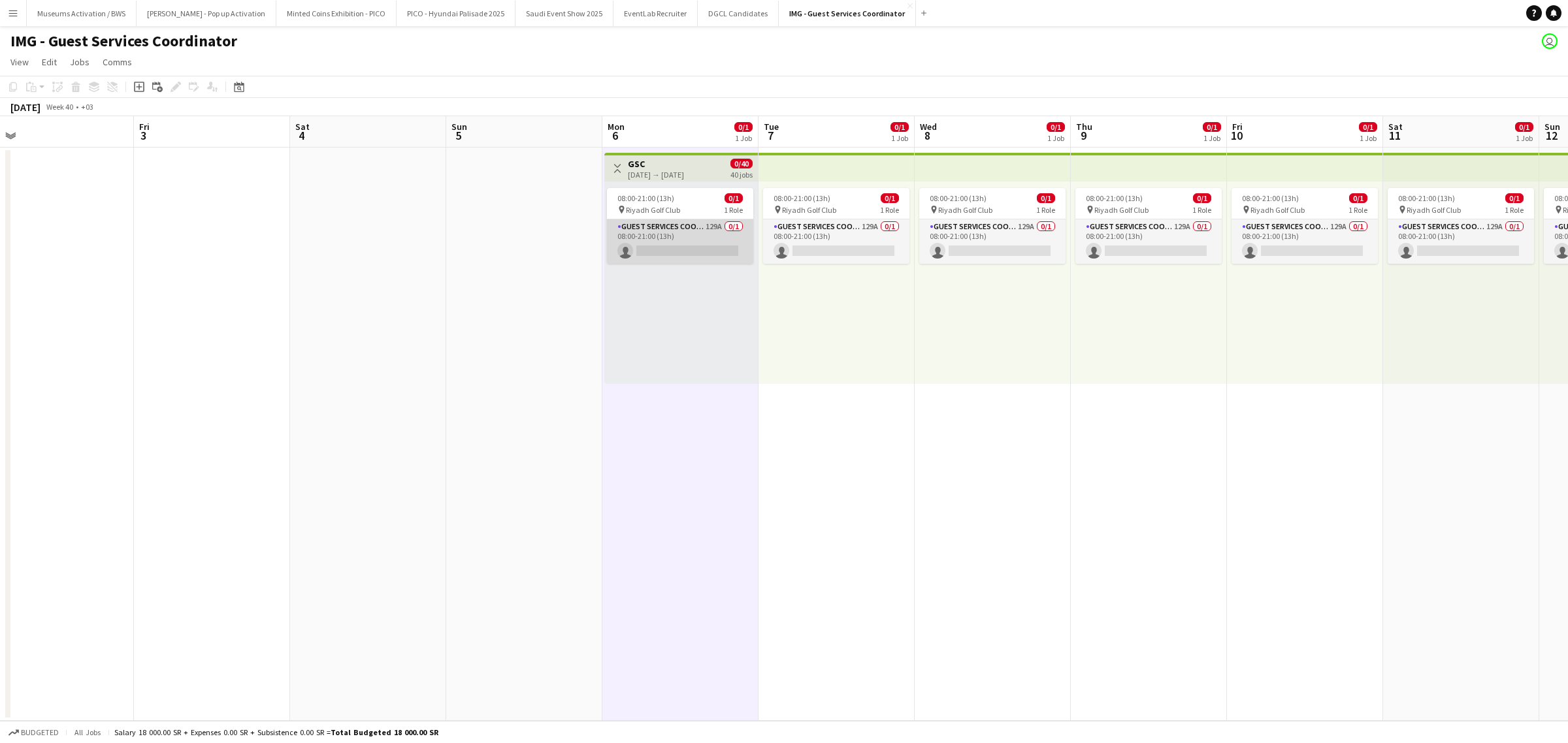
click at [694, 243] on app-card-role "Guest Services Coordinator 129A 0/1 08:00-21:00 (13h) single-neutral-actions" at bounding box center [679, 241] width 146 height 44
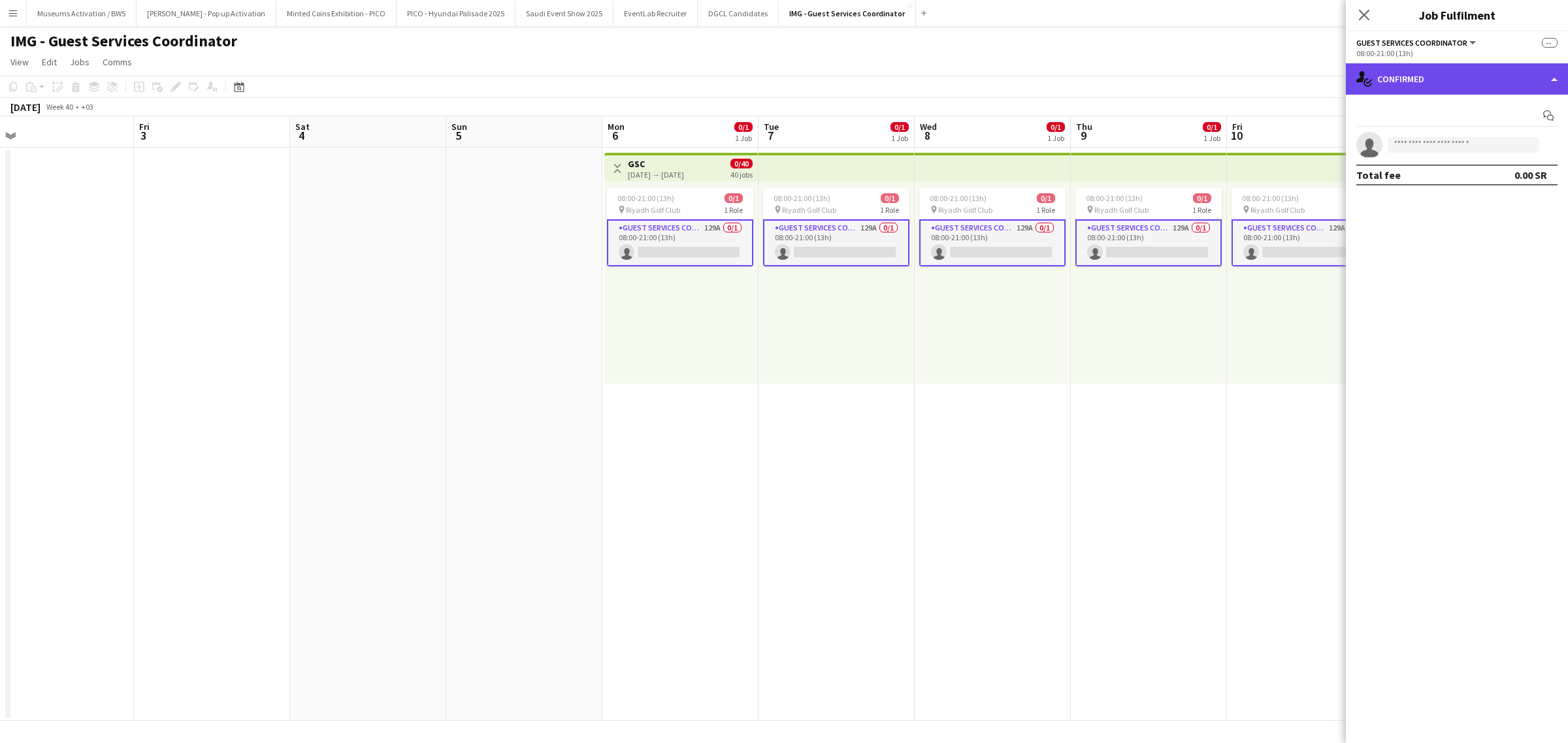
click at [1460, 74] on div "single-neutral-actions-check-2 Confirmed" at bounding box center [1456, 78] width 222 height 31
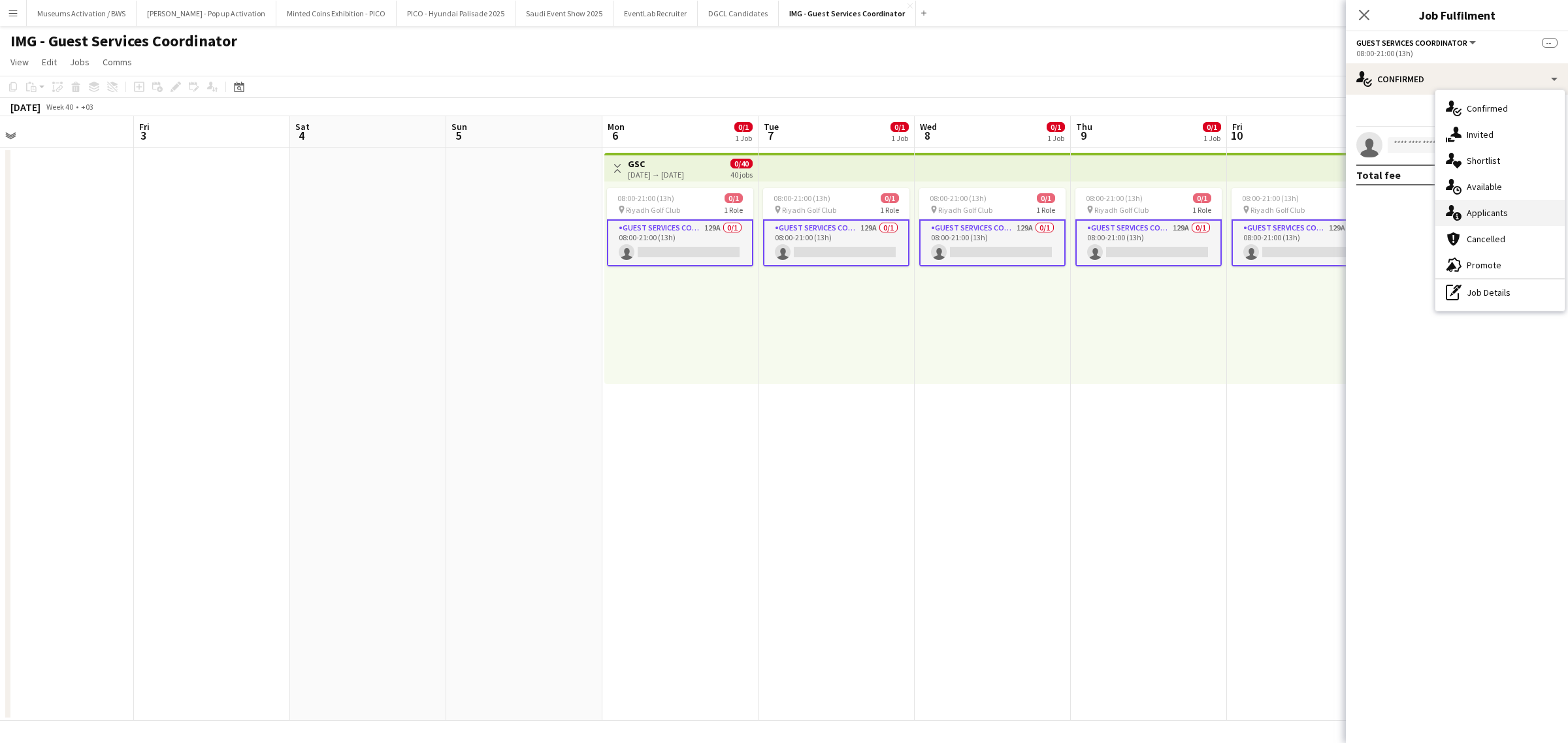
click at [1455, 206] on icon "single-neutral-actions-information" at bounding box center [1453, 212] width 16 height 16
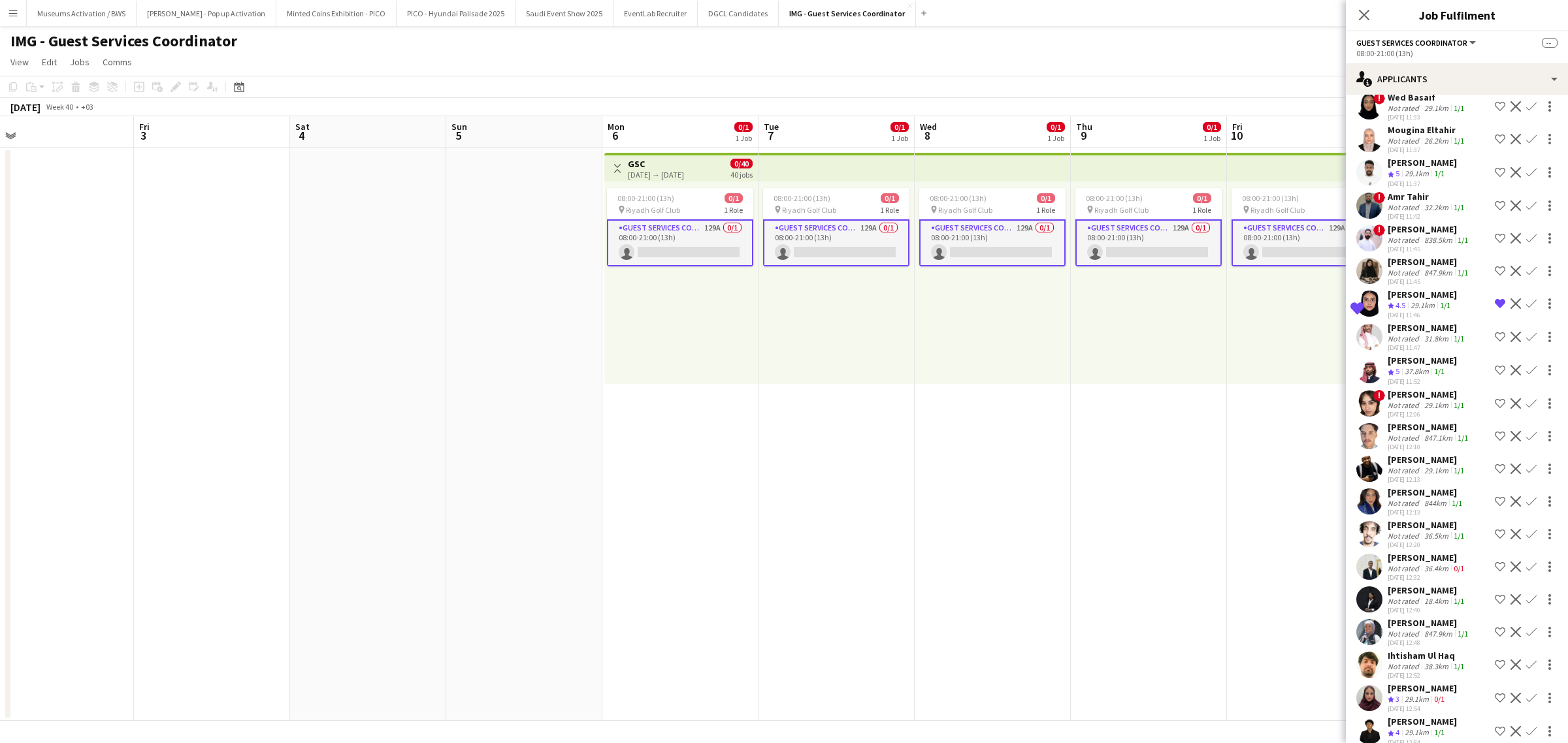
scroll to position [0, 0]
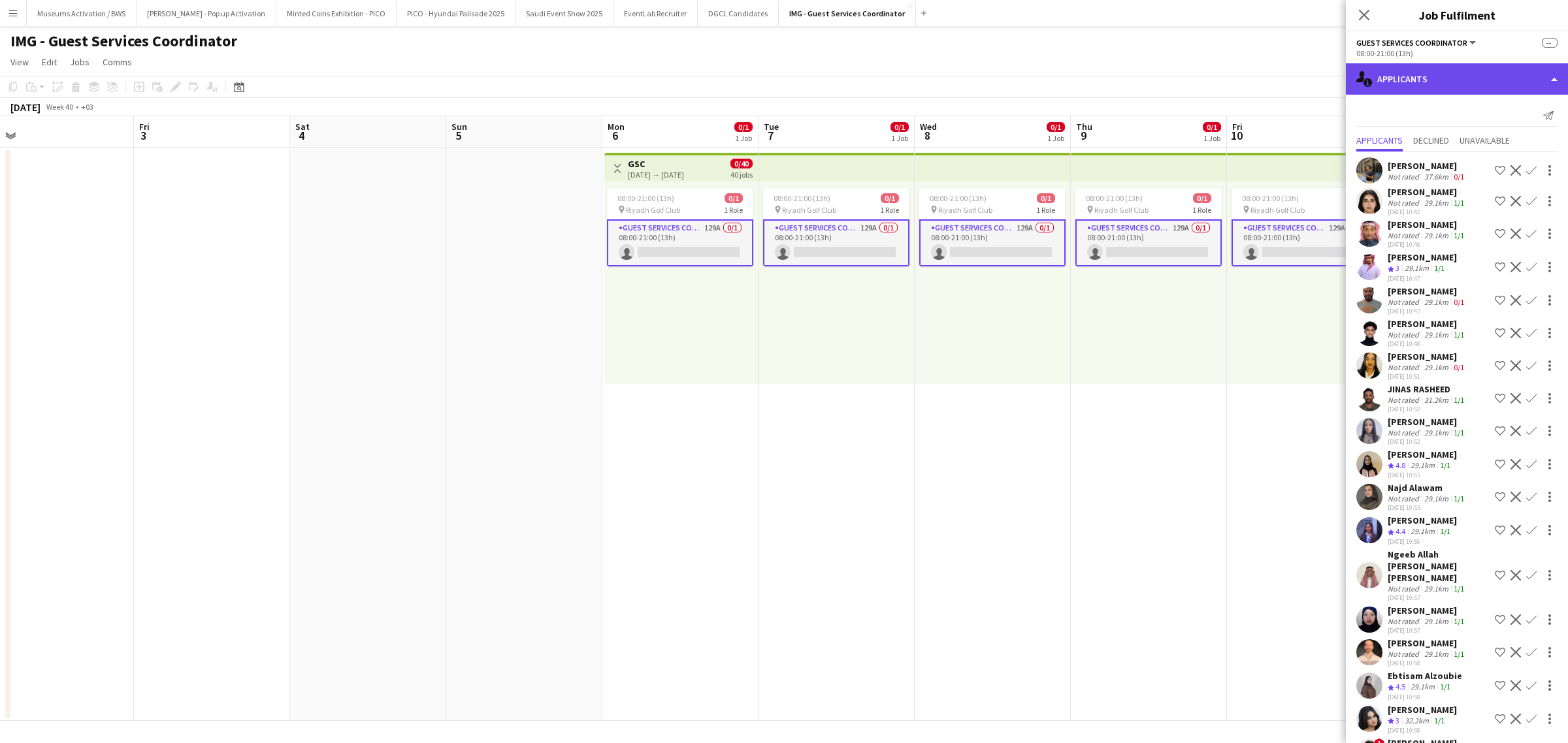
click at [1513, 86] on div "single-neutral-actions-information Applicants" at bounding box center [1456, 78] width 222 height 31
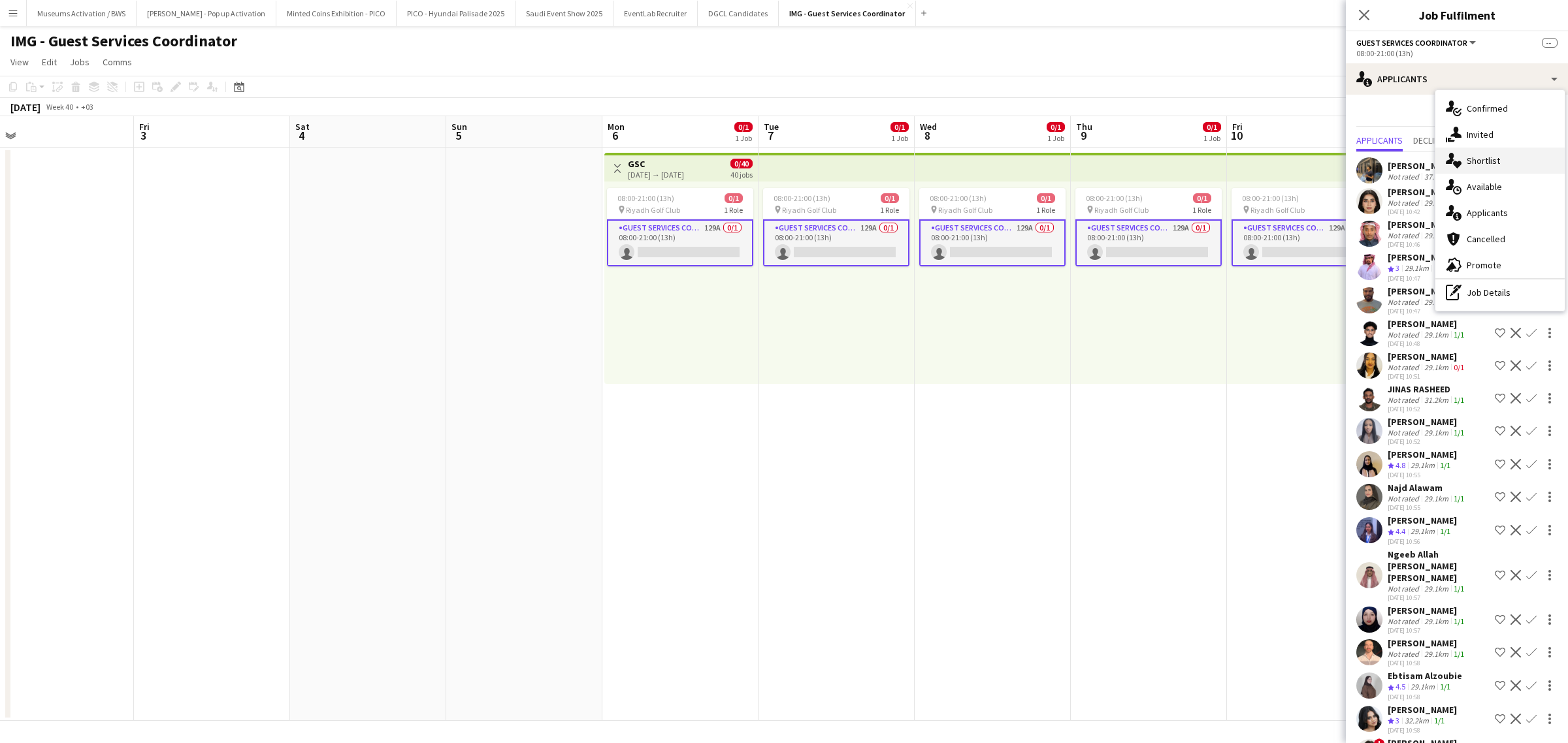
click at [1504, 162] on div "single-neutral-actions-heart Shortlist" at bounding box center [1499, 160] width 129 height 26
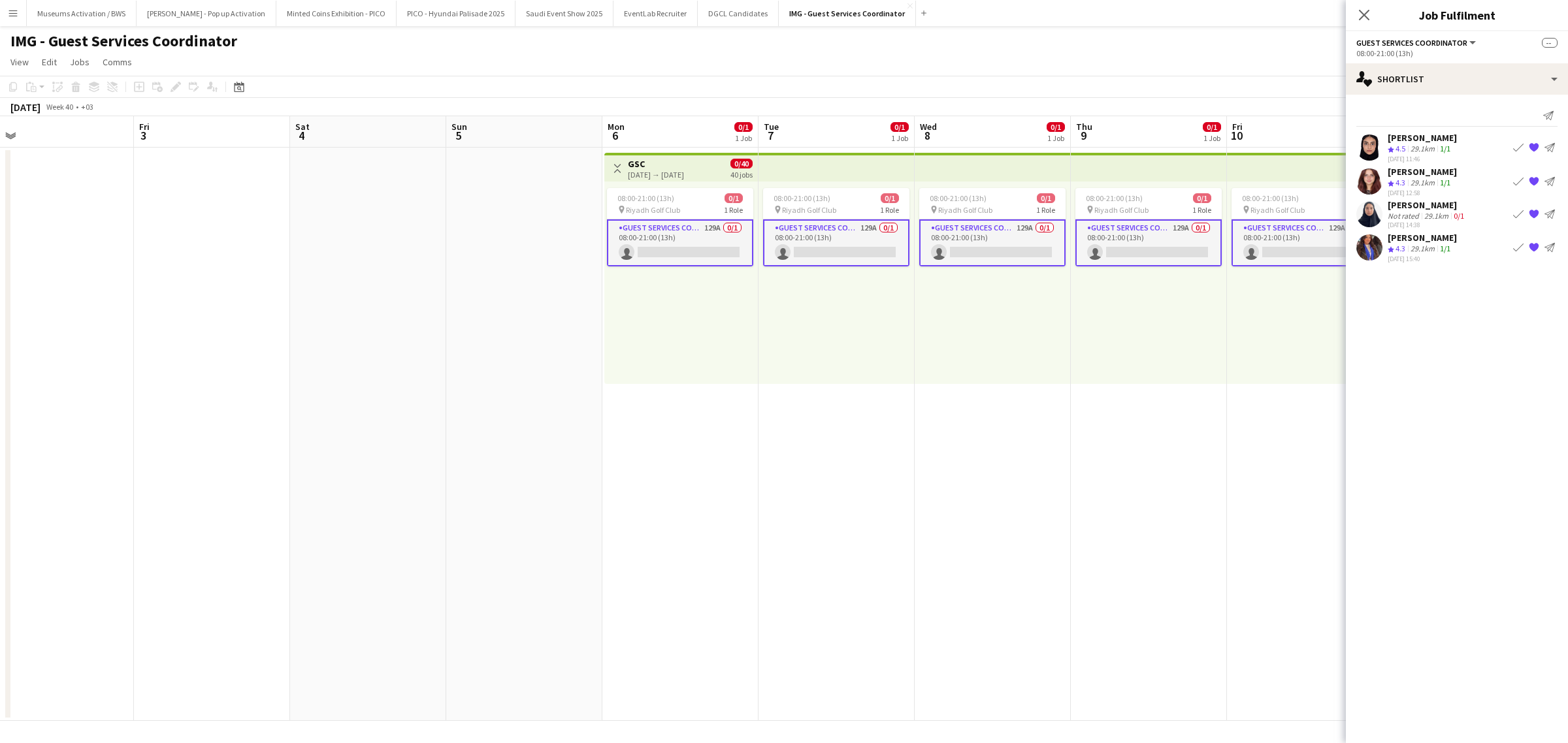
click at [1535, 181] on app-icon "{{ spriteTitle }}" at bounding box center [1533, 180] width 10 height 10
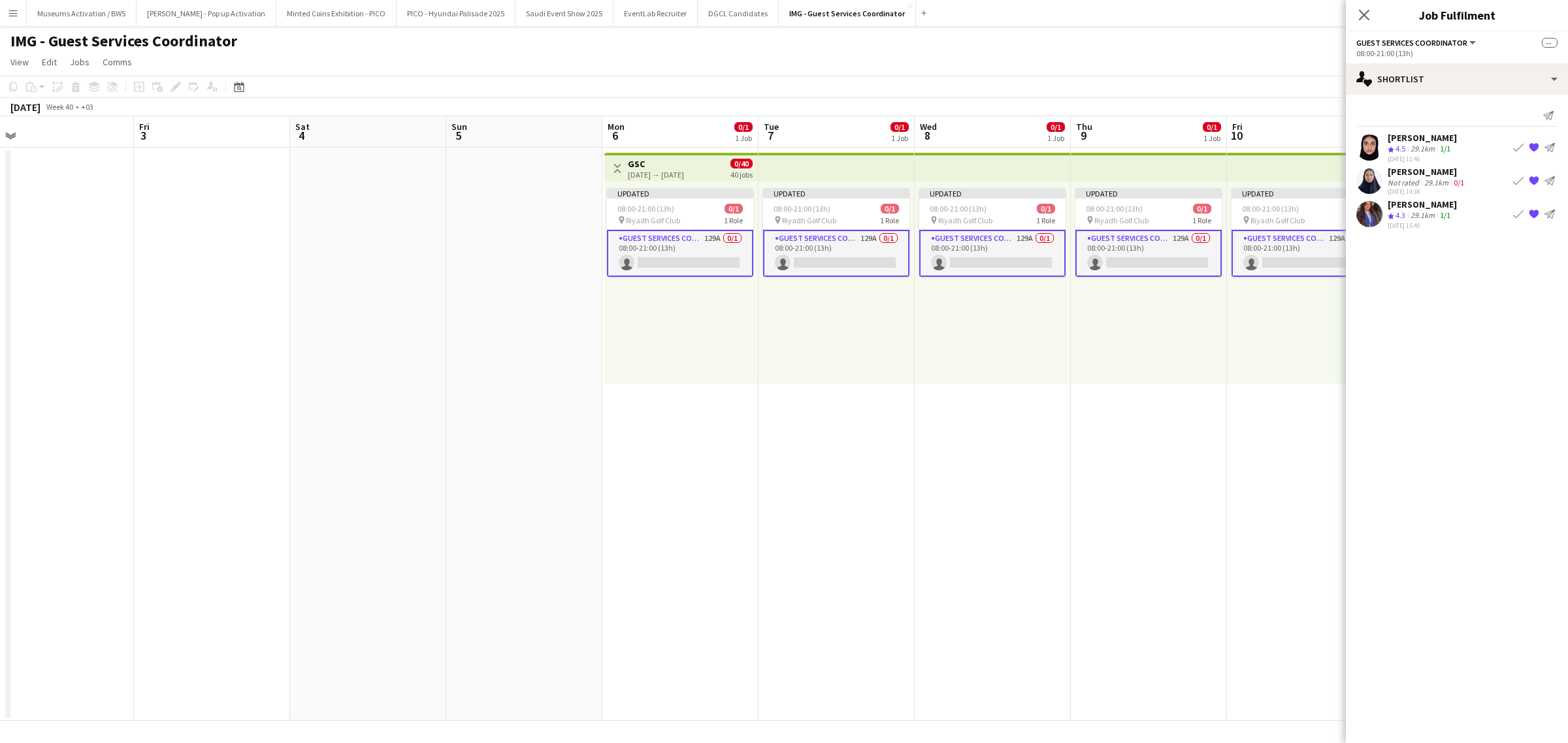
click at [1293, 60] on app-page-menu "View Day view expanded Day view collapsed Month view Date picker Jump to today …" at bounding box center [784, 63] width 1568 height 25
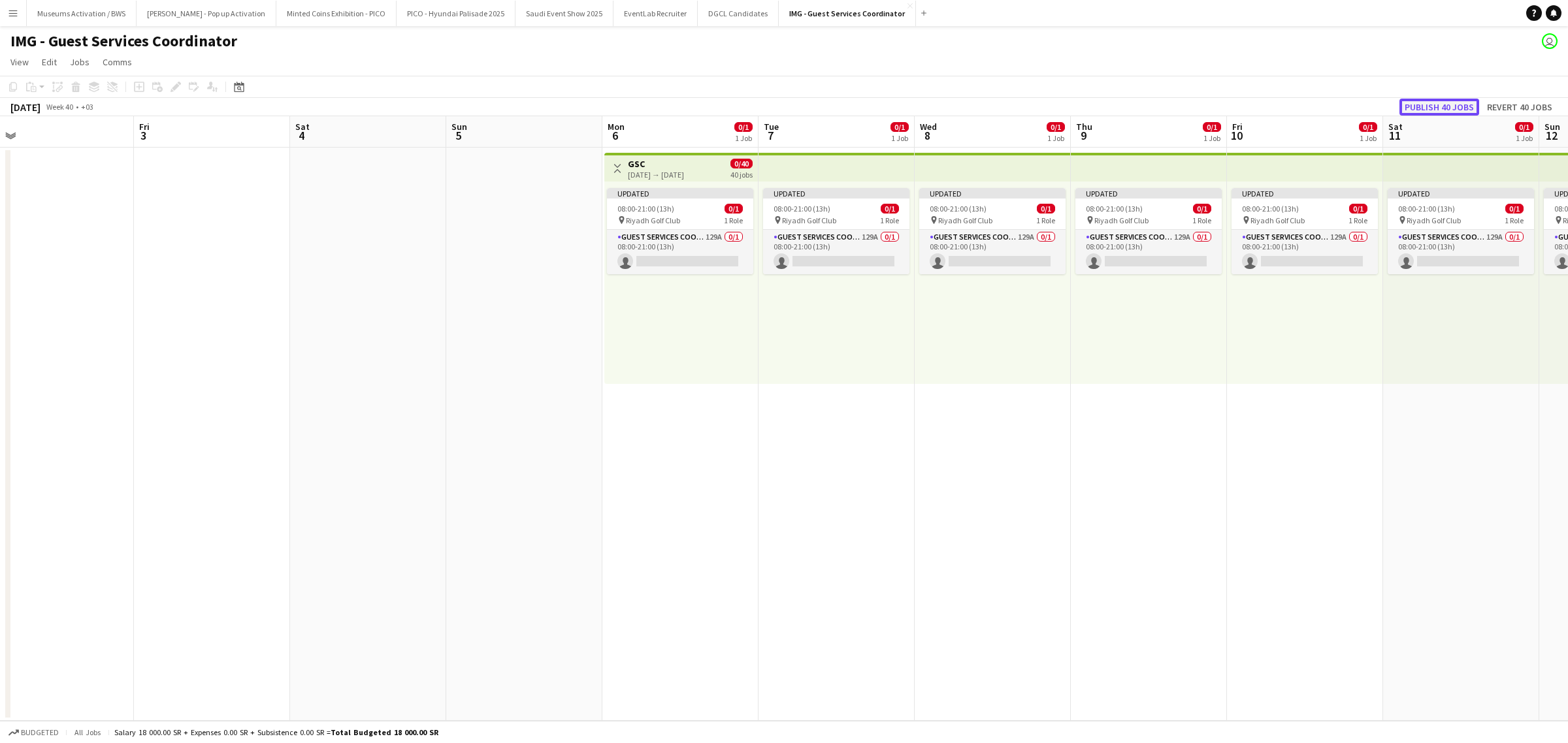
click at [1445, 105] on button "Publish 40 jobs" at bounding box center [1439, 107] width 79 height 17
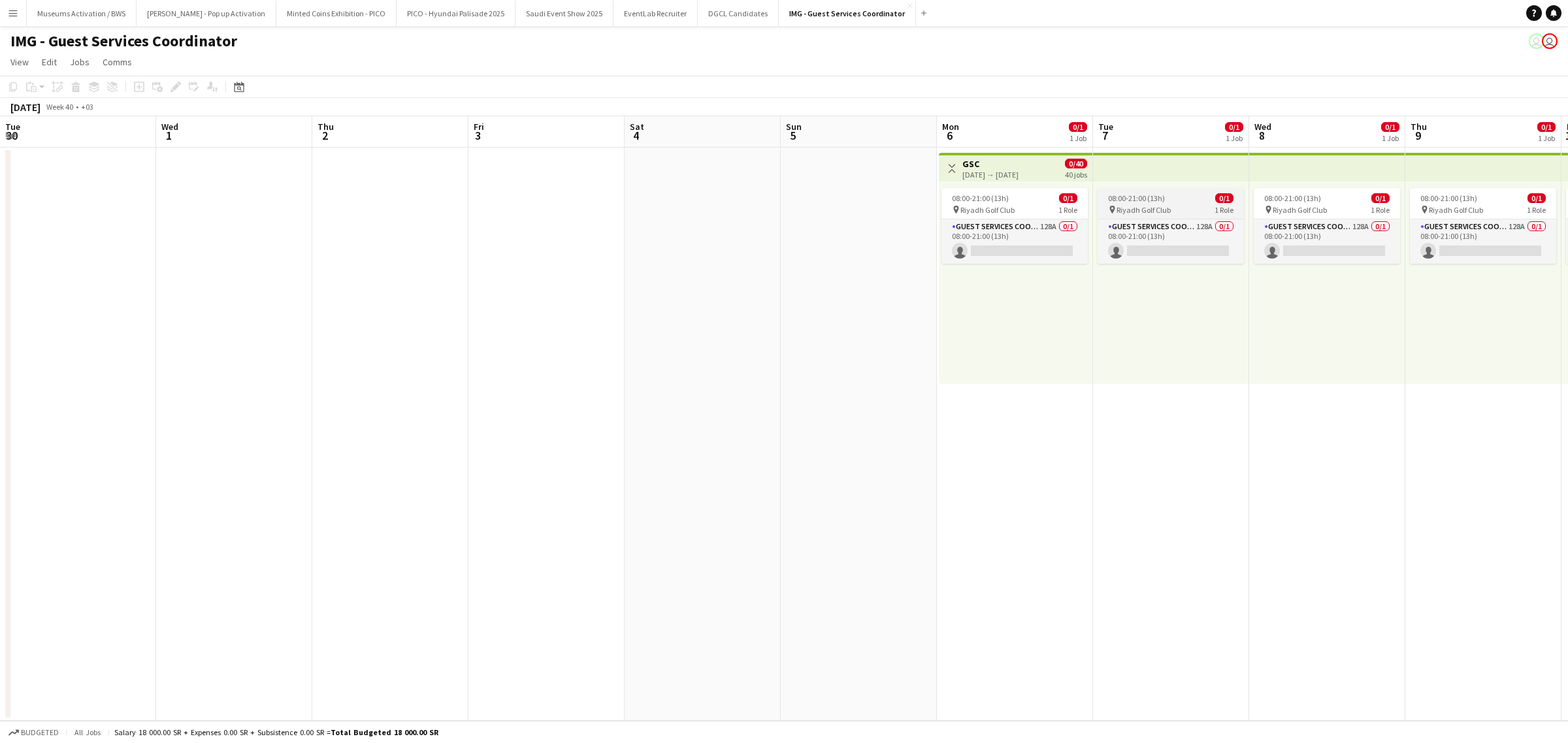
scroll to position [0, 371]
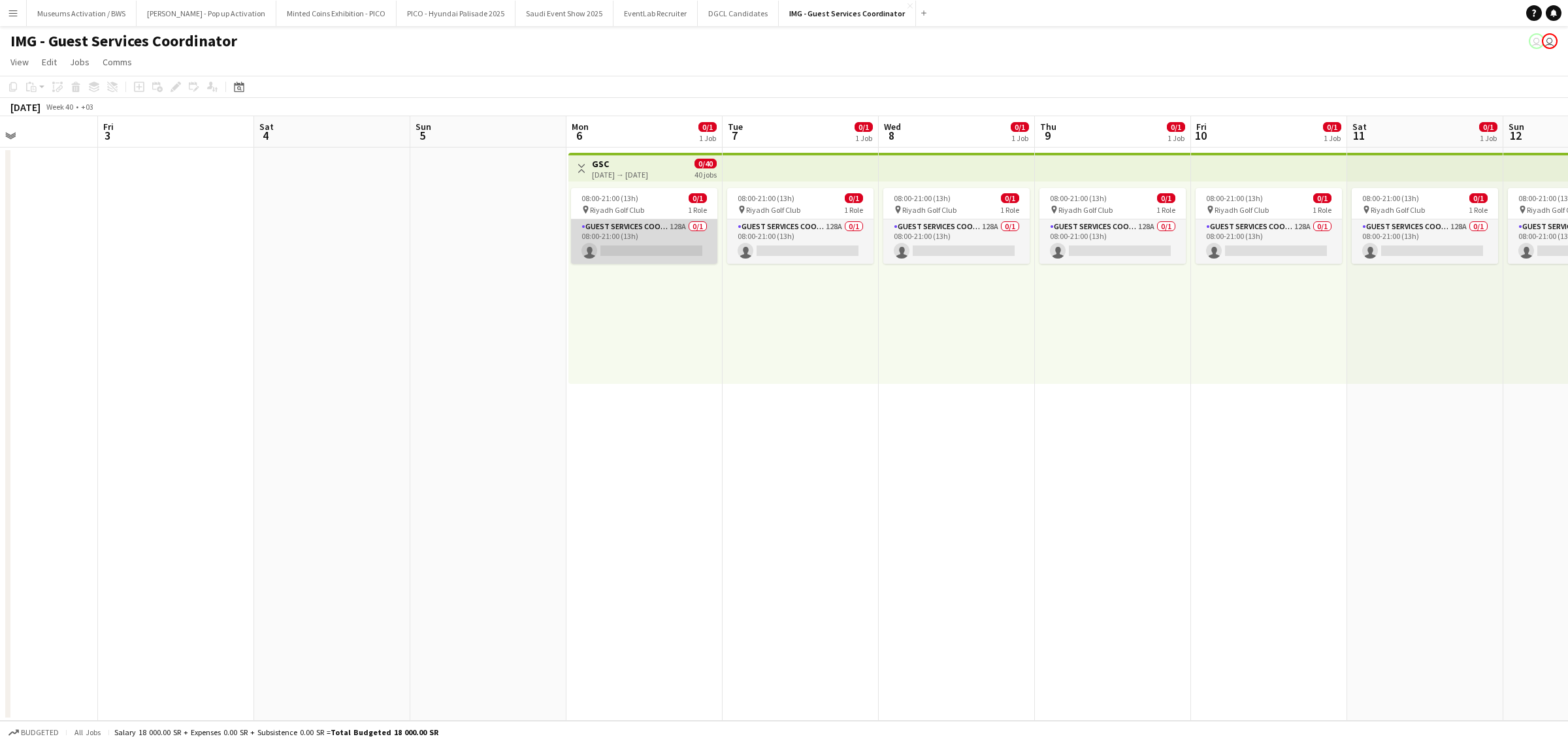
click at [672, 235] on app-card-role "Guest Services Coordinator 128A 0/1 08:00-21:00 (13h) single-neutral-actions" at bounding box center [643, 241] width 146 height 44
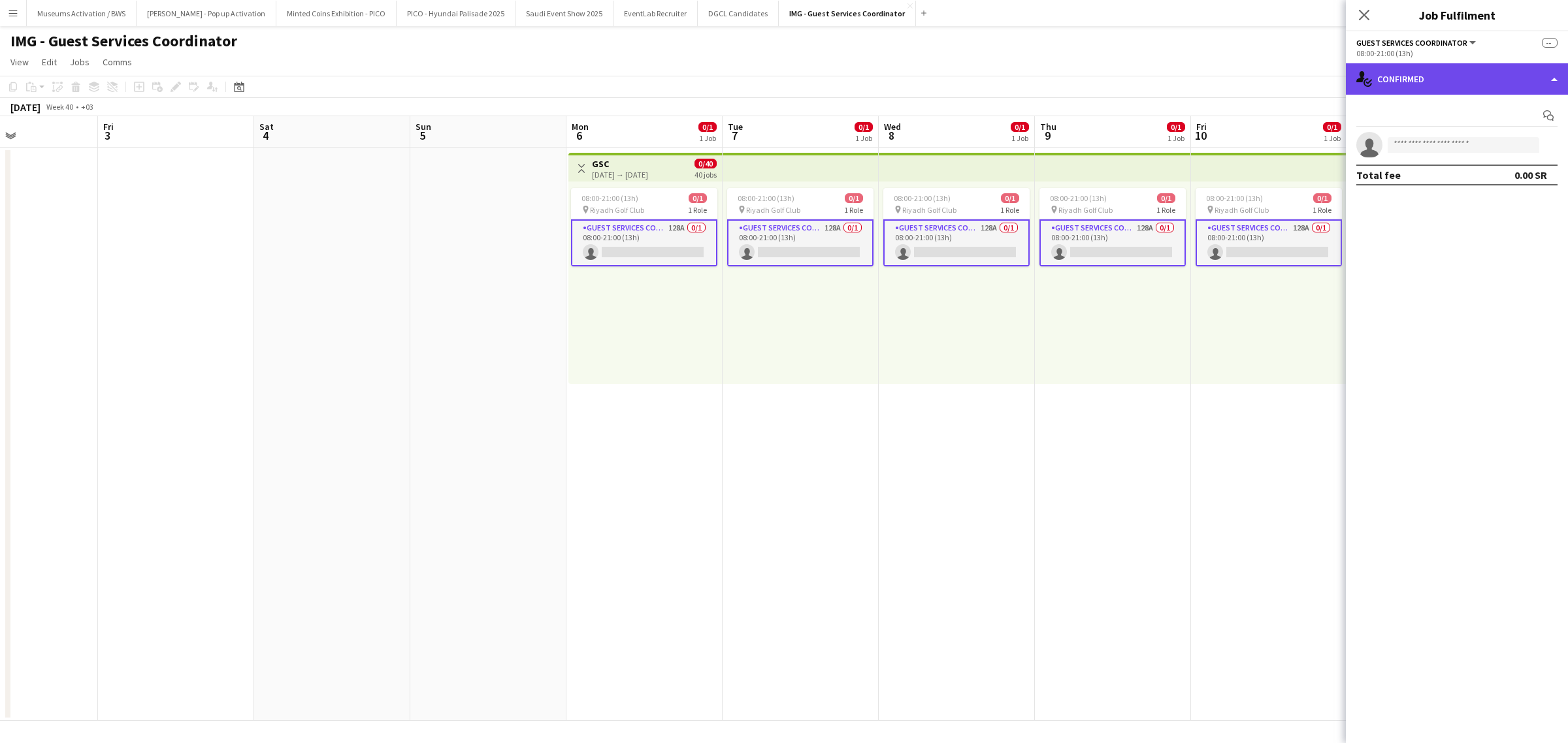
click at [1413, 69] on div "single-neutral-actions-check-2 Confirmed" at bounding box center [1456, 78] width 222 height 31
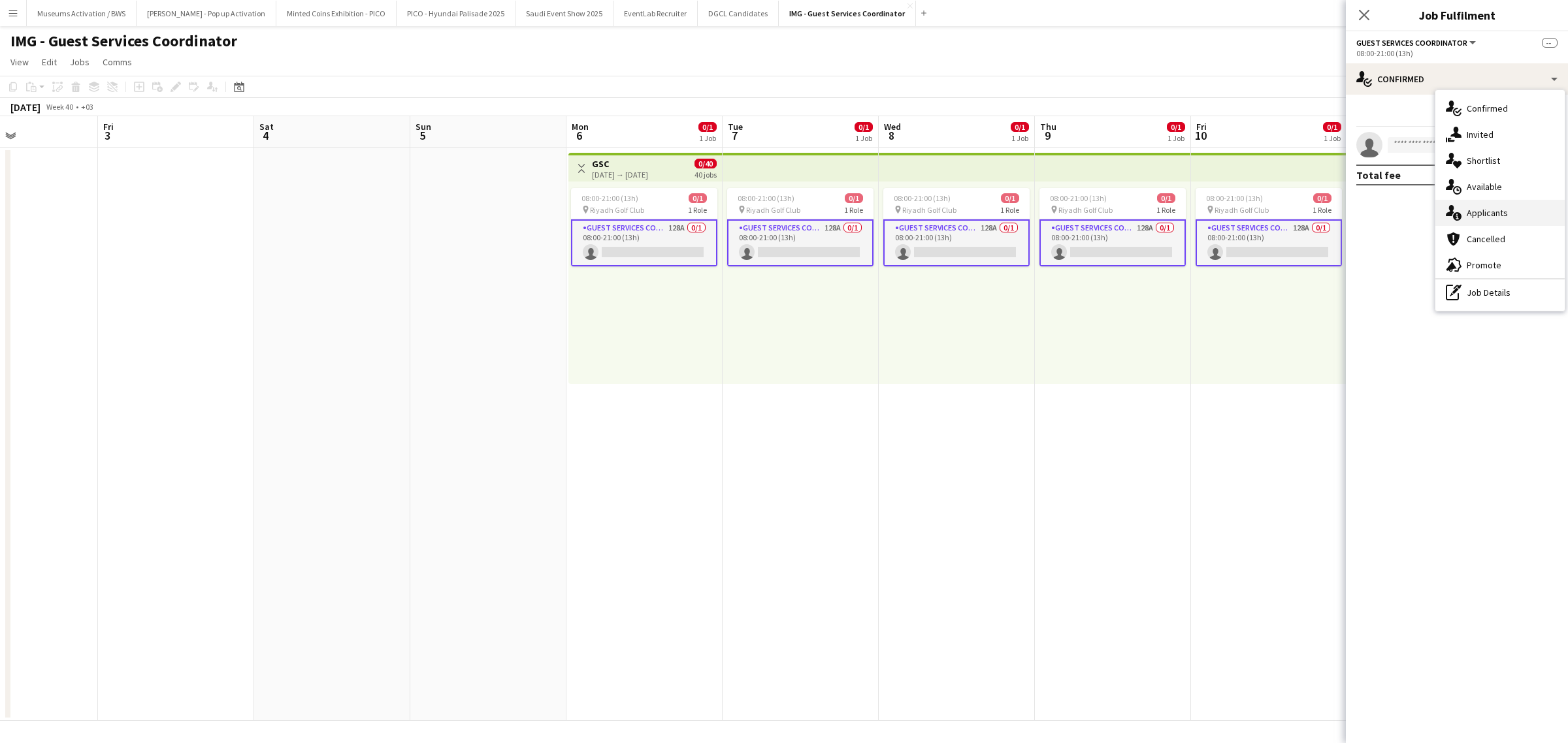
click at [1460, 213] on icon "single-neutral-actions-information" at bounding box center [1453, 212] width 16 height 16
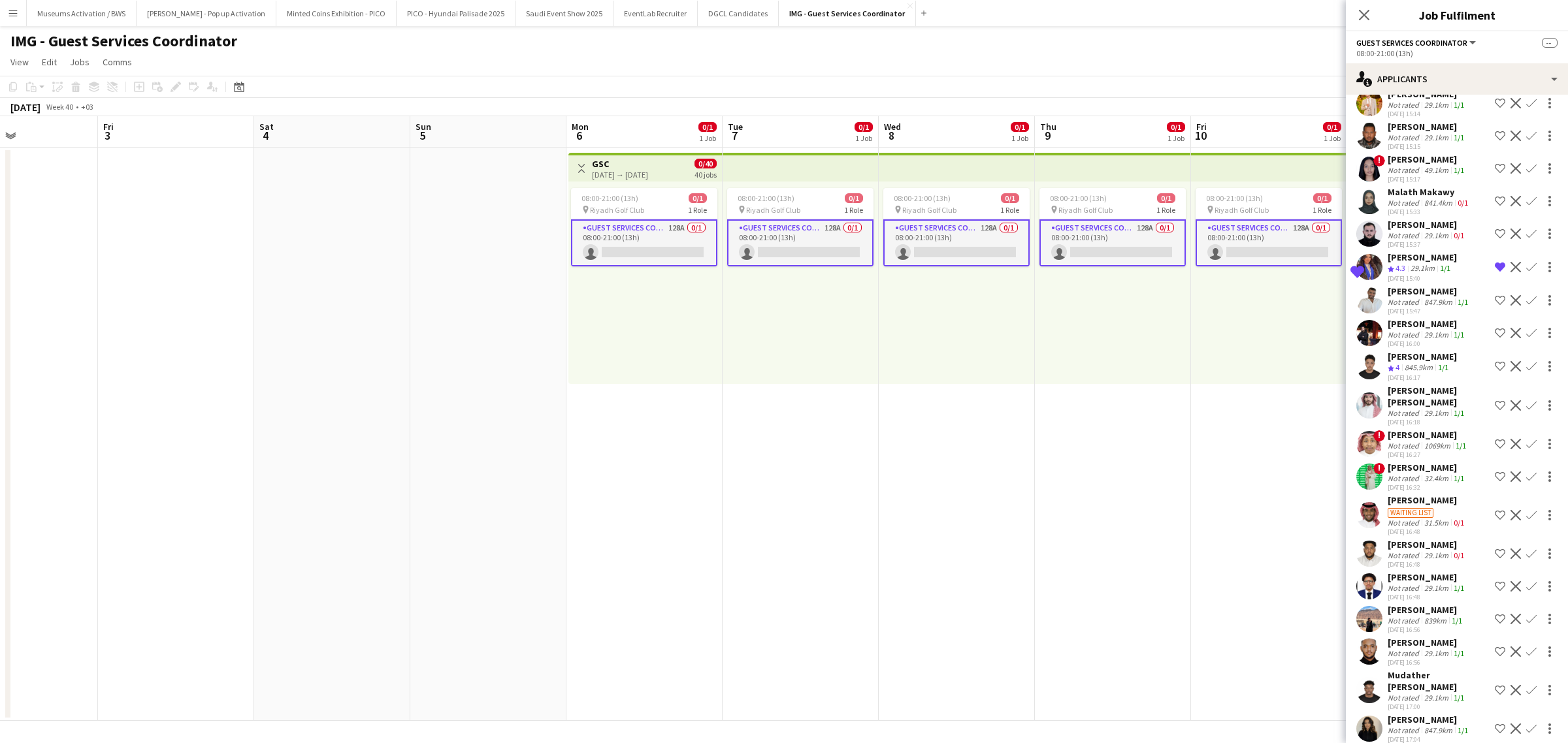
scroll to position [3755, 0]
